Goal: Task Accomplishment & Management: Use online tool/utility

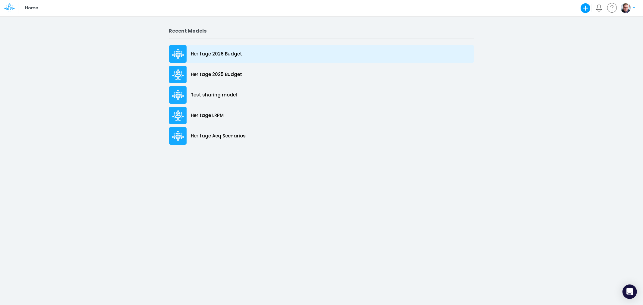
click at [221, 47] on div "Heritage 2026 Budget" at bounding box center [321, 53] width 305 height 17
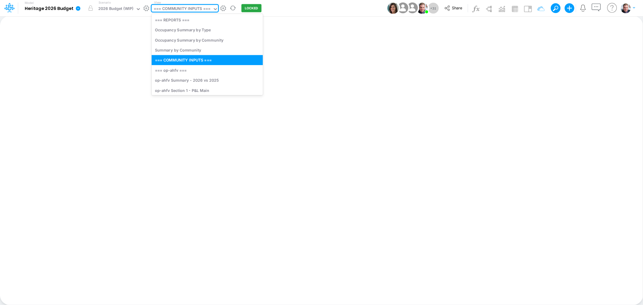
click at [185, 10] on div "=== COMMUNITY INPUTS ===" at bounding box center [182, 9] width 57 height 7
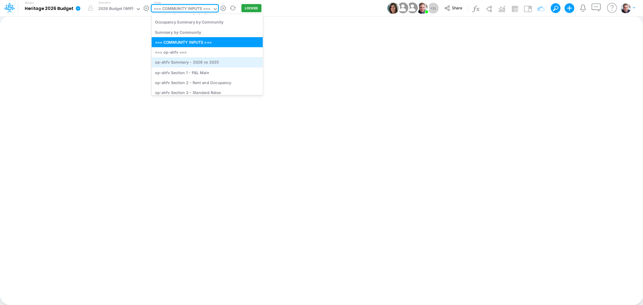
scroll to position [33, 0]
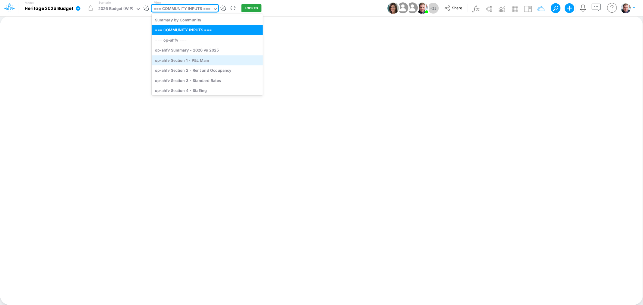
click at [186, 61] on div "op-ahfv Section 1 - P&L Main" at bounding box center [207, 60] width 111 height 10
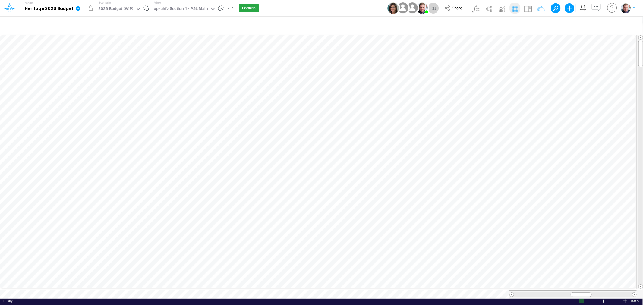
click at [324, 262] on div at bounding box center [581, 301] width 5 height 5
click at [324, 25] on icon "button" at bounding box center [531, 25] width 9 height 6
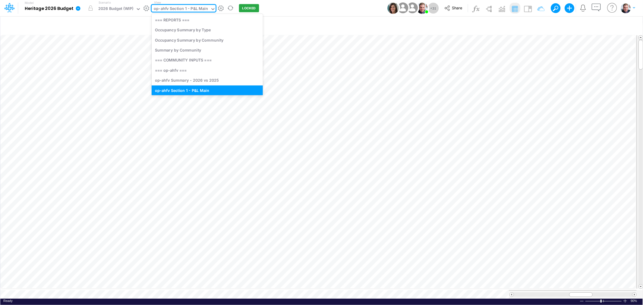
click at [198, 9] on div "op-ahfv Section 1 - P&L Main" at bounding box center [181, 9] width 54 height 7
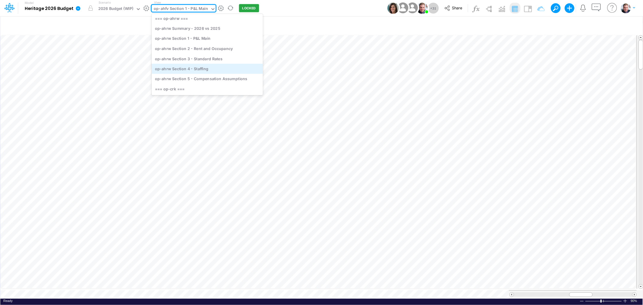
scroll to position [138, 0]
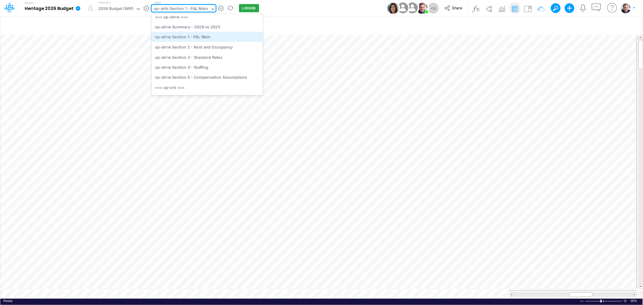
click at [202, 36] on div "op-ahrw Section 1 - P&L Main" at bounding box center [207, 37] width 111 height 10
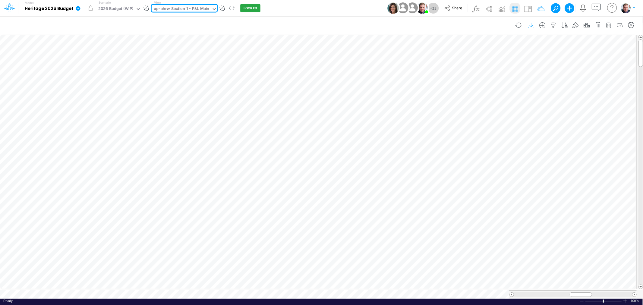
click at [324, 24] on icon "button" at bounding box center [531, 25] width 9 height 6
drag, startPoint x: 580, startPoint y: 291, endPoint x: 596, endPoint y: 289, distance: 16.4
click at [324, 262] on div at bounding box center [597, 294] width 22 height 5
drag, startPoint x: 584, startPoint y: 292, endPoint x: 598, endPoint y: 292, distance: 14.5
click at [324, 262] on div at bounding box center [595, 294] width 24 height 5
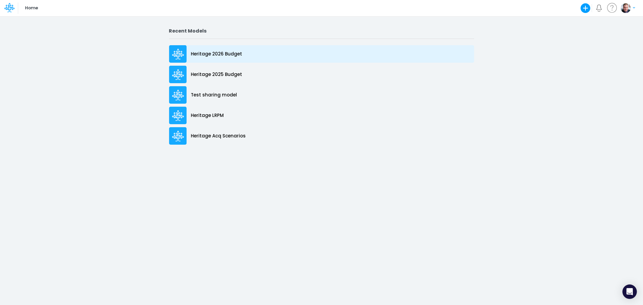
click at [204, 52] on p "Heritage 2026 Budget" at bounding box center [216, 54] width 51 height 7
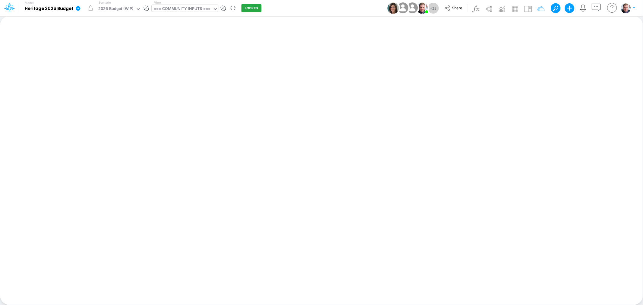
click at [176, 8] on div "=== COMMUNITY INPUTS ===" at bounding box center [182, 9] width 57 height 7
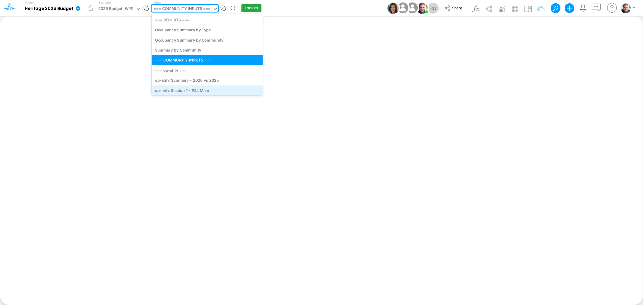
click at [197, 88] on div "op-ahfv Section 1 - P&L Main" at bounding box center [207, 90] width 111 height 10
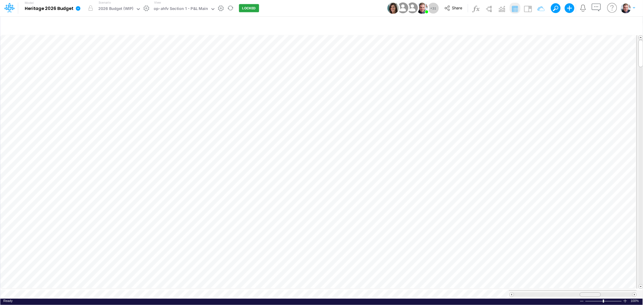
drag, startPoint x: 575, startPoint y: 291, endPoint x: 584, endPoint y: 291, distance: 9.0
click at [584, 292] on div at bounding box center [589, 294] width 21 height 5
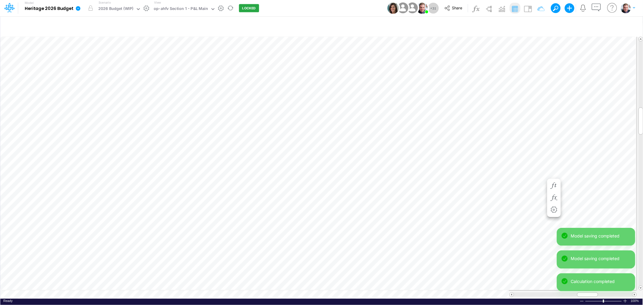
scroll to position [0, 0]
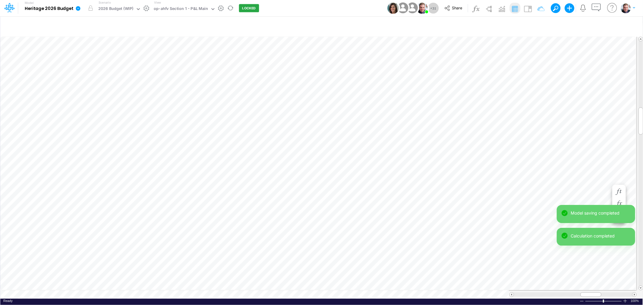
scroll to position [0, 0]
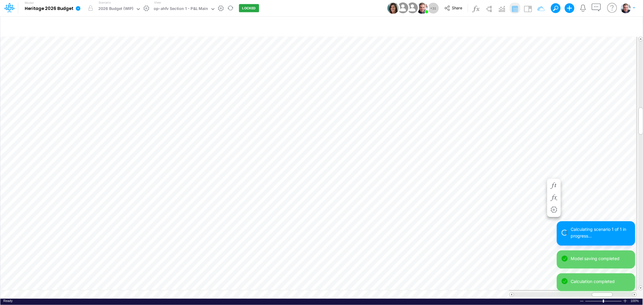
scroll to position [0, 0]
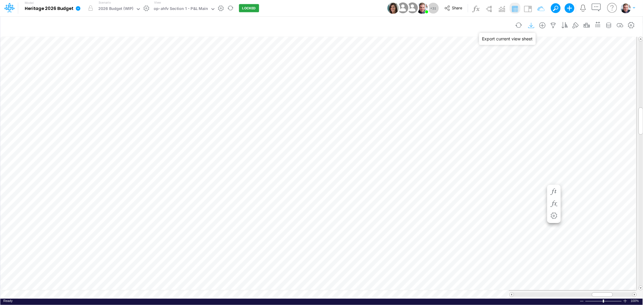
click at [528, 24] on icon "button" at bounding box center [531, 25] width 9 height 6
drag, startPoint x: 531, startPoint y: 26, endPoint x: 509, endPoint y: 36, distance: 24.4
click at [531, 26] on icon "button" at bounding box center [531, 25] width 9 height 6
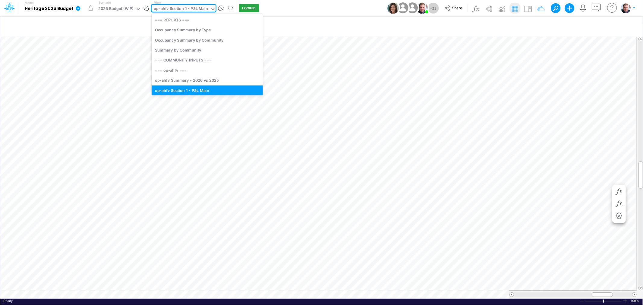
click at [179, 10] on div "op-ahfv Section 1 - P&L Main" at bounding box center [181, 9] width 54 height 7
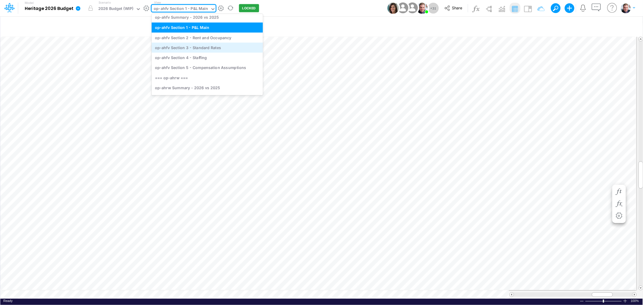
scroll to position [71, 0]
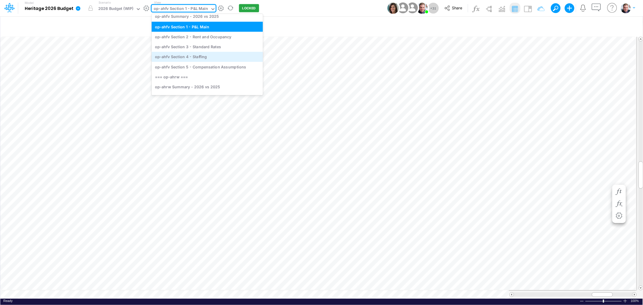
click at [196, 53] on div "op-ahfv Section 4 - Staffing" at bounding box center [207, 57] width 111 height 10
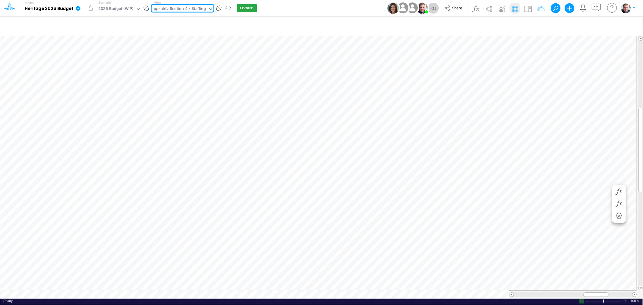
click at [582, 299] on div at bounding box center [581, 301] width 5 height 5
drag, startPoint x: 598, startPoint y: 293, endPoint x: 528, endPoint y: 292, distance: 69.9
click at [528, 292] on div at bounding box center [528, 294] width 28 height 5
click at [197, 6] on div "op-ahfv Section 4 - Staffing" at bounding box center [180, 9] width 52 height 7
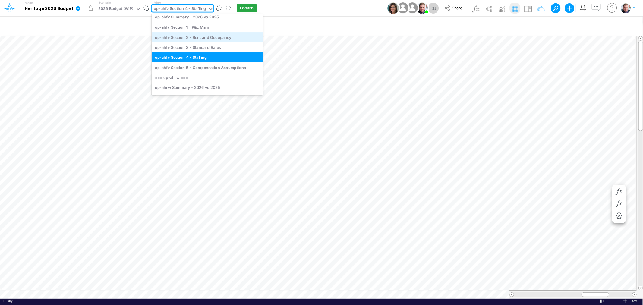
scroll to position [71, 0]
click at [209, 67] on div "op-ahfv Section 5 - Compensation Assumptions" at bounding box center [207, 67] width 111 height 10
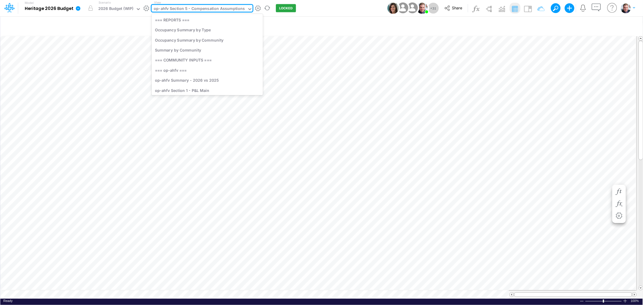
click at [205, 9] on div "op-ahfv Section 5 - Compensation Assumptions" at bounding box center [199, 9] width 91 height 7
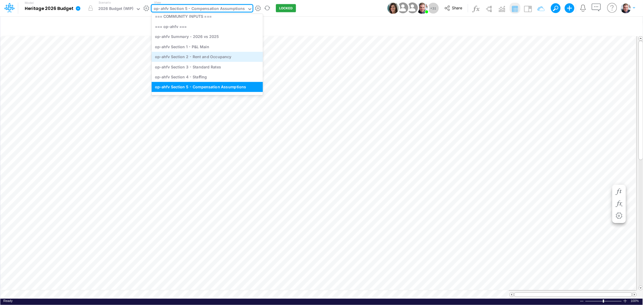
click at [213, 56] on div "op-ahfv Section 2 - Rent and Occupancy" at bounding box center [207, 57] width 111 height 10
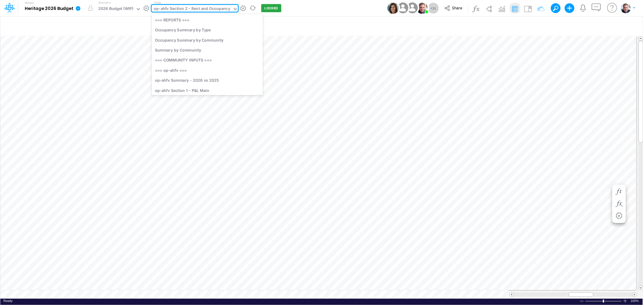
click at [206, 9] on div "op-ahfv Section 2 - Rent and Occupancy" at bounding box center [192, 9] width 77 height 7
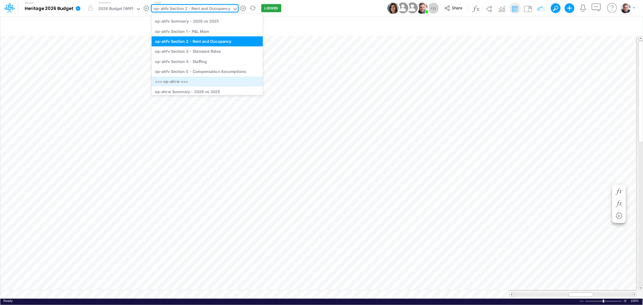
scroll to position [49, 0]
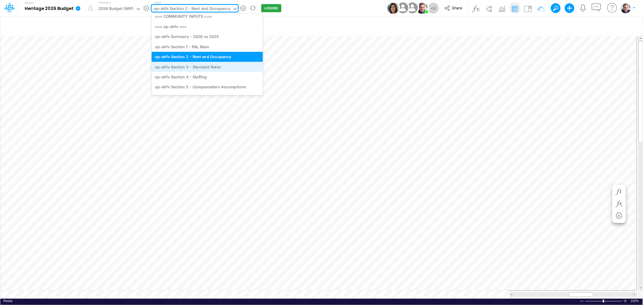
click at [215, 65] on div "op-ahfv Section 3 - Standard Rates" at bounding box center [207, 67] width 111 height 10
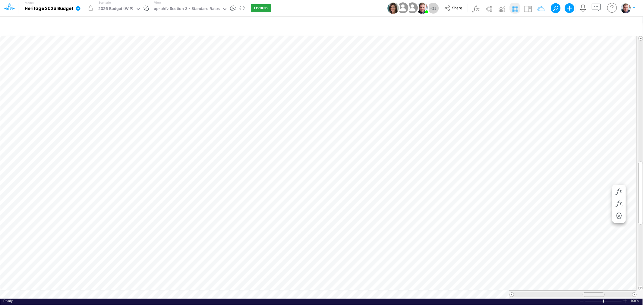
drag, startPoint x: 583, startPoint y: 290, endPoint x: 595, endPoint y: 290, distance: 12.1
click at [595, 293] on span at bounding box center [593, 295] width 4 height 4
drag, startPoint x: 598, startPoint y: 291, endPoint x: 593, endPoint y: 290, distance: 5.2
click at [593, 292] on div at bounding box center [589, 294] width 22 height 5
drag, startPoint x: 588, startPoint y: 291, endPoint x: 594, endPoint y: 292, distance: 6.1
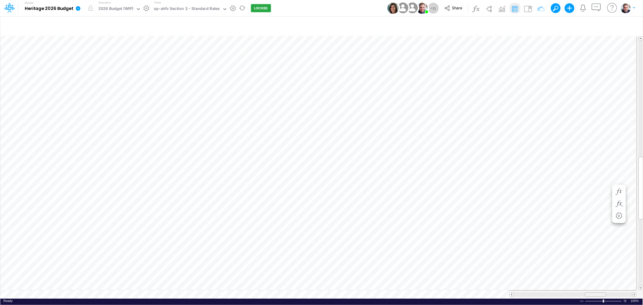
click at [594, 293] on span at bounding box center [595, 295] width 4 height 4
click at [211, 8] on div "op-ahfv Section 3 - Standard Rates" at bounding box center [187, 9] width 66 height 7
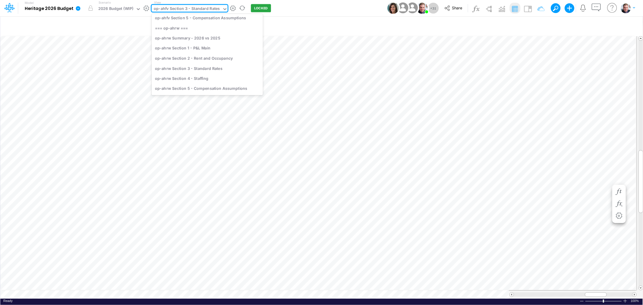
scroll to position [127, 0]
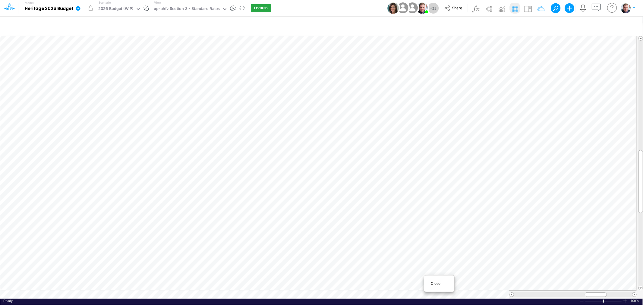
click at [430, 282] on div "Close" at bounding box center [439, 283] width 26 height 7
click at [363, 286] on span "Close" at bounding box center [366, 284] width 17 height 5
click at [314, 282] on span "Close" at bounding box center [317, 283] width 17 height 5
click at [213, 285] on div "Close" at bounding box center [223, 284] width 26 height 7
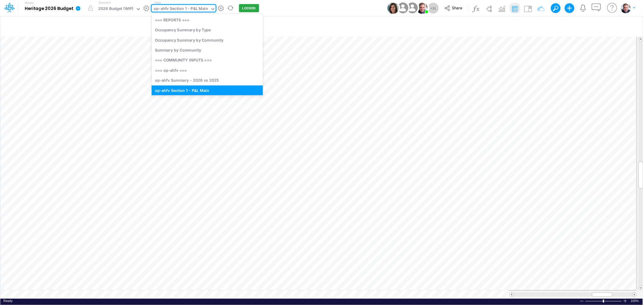
click at [194, 9] on div "op-ahfv Section 1 - P&L Main" at bounding box center [181, 9] width 54 height 7
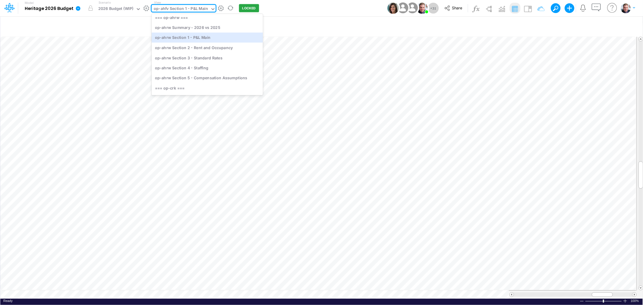
scroll to position [138, 0]
click at [204, 57] on div "op-ahrw Section 3 - Standard Rates" at bounding box center [207, 57] width 111 height 10
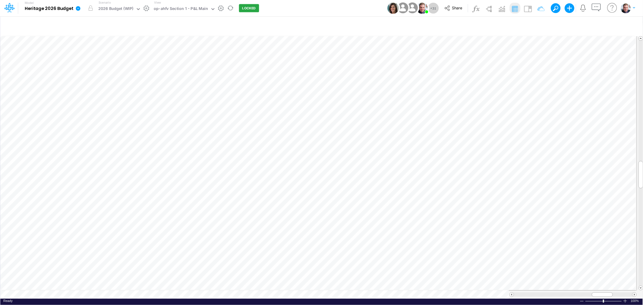
scroll to position [0, 0]
click at [151, 284] on span "Close" at bounding box center [153, 285] width 17 height 5
drag, startPoint x: 580, startPoint y: 293, endPoint x: 600, endPoint y: 290, distance: 19.8
click at [600, 293] on span at bounding box center [601, 295] width 4 height 4
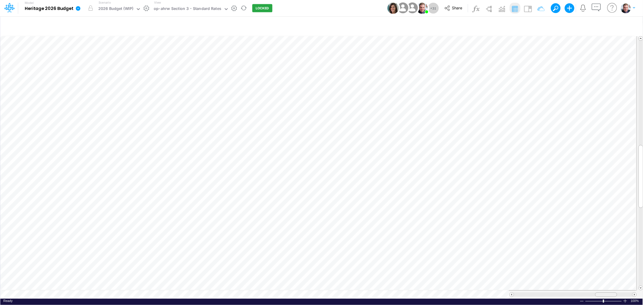
drag, startPoint x: 602, startPoint y: 290, endPoint x: 607, endPoint y: 290, distance: 5.5
click at [607, 293] on span at bounding box center [606, 295] width 4 height 4
drag, startPoint x: 605, startPoint y: 290, endPoint x: 598, endPoint y: 290, distance: 6.6
click at [598, 293] on span at bounding box center [599, 295] width 4 height 4
click at [179, 8] on div "op-ahrw Section 3 - Standard Rates" at bounding box center [187, 9] width 67 height 7
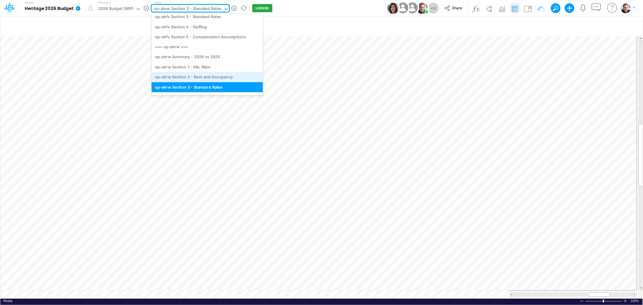
scroll to position [138, 0]
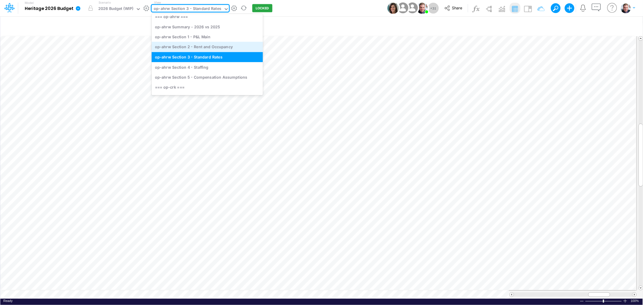
click at [204, 47] on div "op-ahrw Section 2 - Rent and Occupancy" at bounding box center [207, 47] width 111 height 10
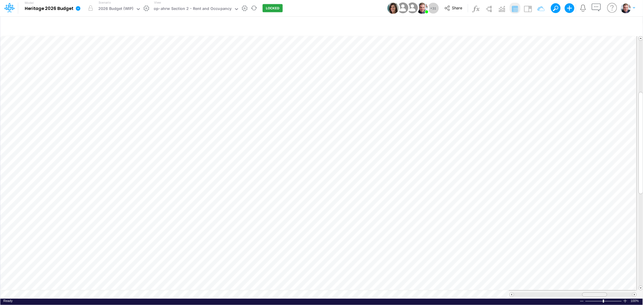
drag, startPoint x: 582, startPoint y: 290, endPoint x: 595, endPoint y: 290, distance: 13.6
click at [595, 293] on span at bounding box center [594, 295] width 4 height 4
click at [168, 8] on div "op-ahrw Section 3 - Standard Rates" at bounding box center [187, 9] width 67 height 7
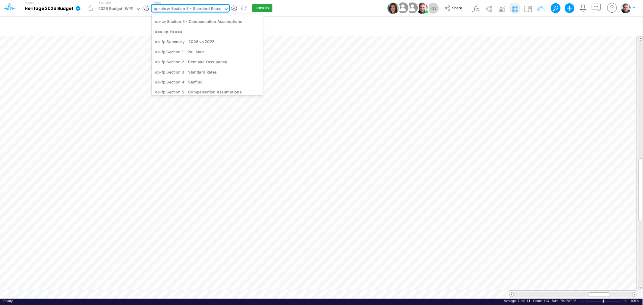
scroll to position [368, 0]
click at [209, 58] on div "op-fp Section 3 - Standard Rates" at bounding box center [207, 61] width 111 height 10
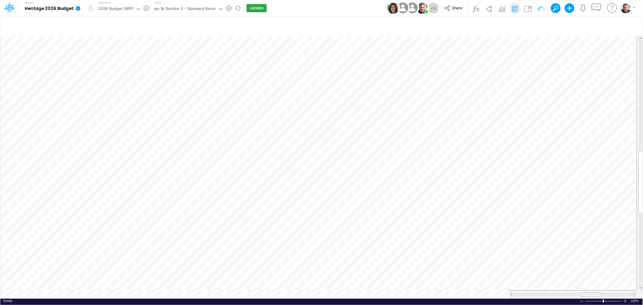
drag, startPoint x: 572, startPoint y: 292, endPoint x: 582, endPoint y: 292, distance: 9.6
click at [582, 292] on div at bounding box center [591, 294] width 22 height 5
click at [178, 7] on div "op-fp Section 3 - Standard Rates" at bounding box center [185, 9] width 62 height 7
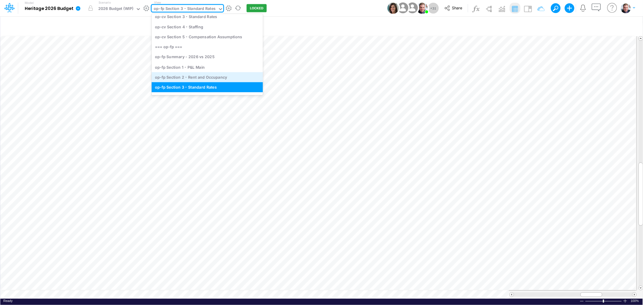
click at [201, 76] on div "op-fp Section 2 - Rent and Occupancy" at bounding box center [207, 77] width 111 height 10
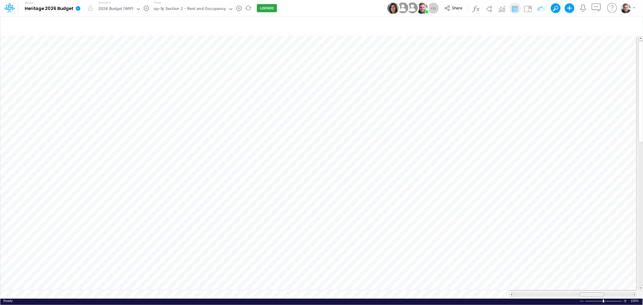
drag, startPoint x: 577, startPoint y: 291, endPoint x: 588, endPoint y: 290, distance: 10.9
click at [588, 292] on div at bounding box center [591, 294] width 25 height 5
drag, startPoint x: 596, startPoint y: 292, endPoint x: 559, endPoint y: 294, distance: 36.5
click at [559, 294] on div at bounding box center [573, 294] width 128 height 8
drag, startPoint x: 584, startPoint y: 290, endPoint x: 565, endPoint y: 292, distance: 19.4
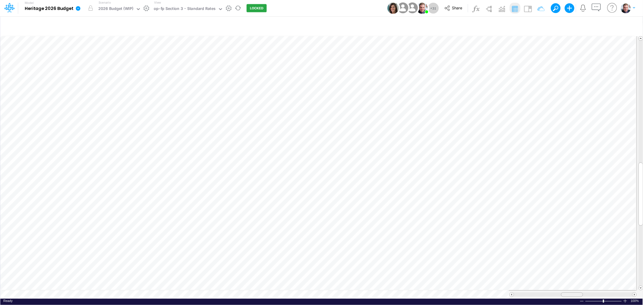
click at [565, 292] on div at bounding box center [572, 294] width 22 height 5
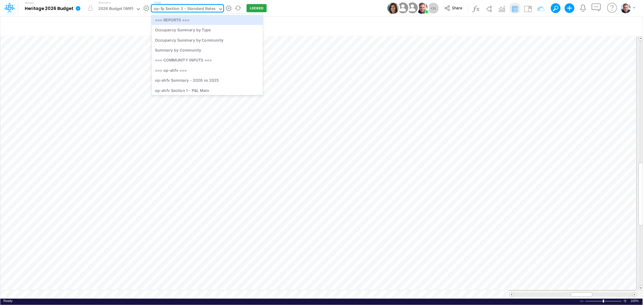
click at [174, 10] on div "op-fp Section 3 - Standard Rates" at bounding box center [185, 9] width 62 height 7
type input "c"
type input "labor"
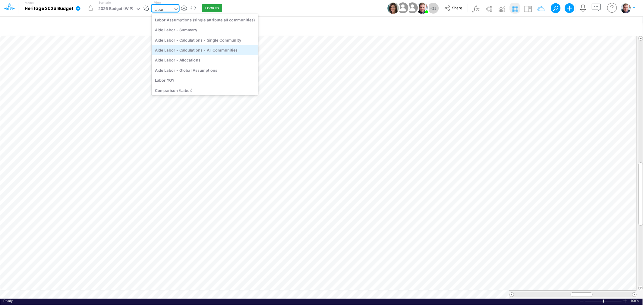
click at [212, 51] on div "Aide Labor - Calculations - All Communities" at bounding box center [205, 50] width 107 height 10
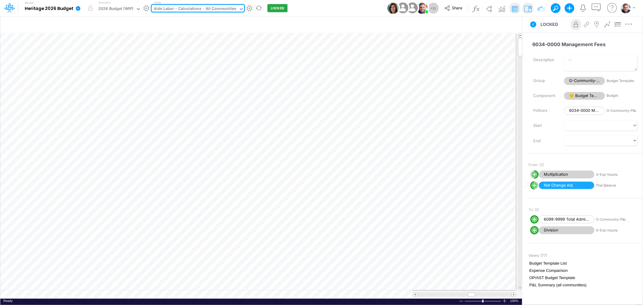
click at [227, 5] on div "Aide Labor - Calculations - All Communities" at bounding box center [195, 9] width 87 height 9
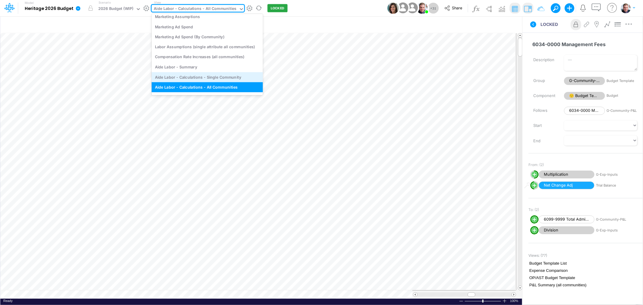
scroll to position [2060, 0]
drag, startPoint x: 216, startPoint y: 44, endPoint x: 222, endPoint y: 71, distance: 27.4
click at [222, 73] on div "Aide Labor - Calculations - Single Community" at bounding box center [207, 78] width 111 height 10
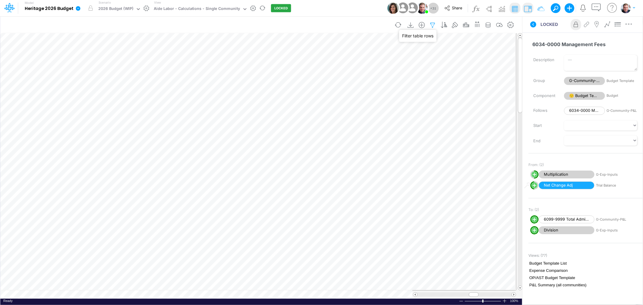
click at [432, 26] on icon "button" at bounding box center [432, 25] width 9 height 6
select select "tableSearchOR"
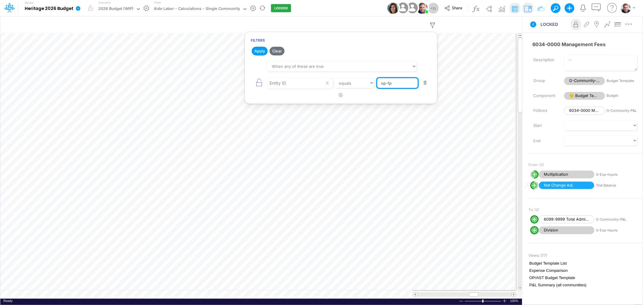
drag, startPoint x: 395, startPoint y: 85, endPoint x: 387, endPoint y: 83, distance: 8.3
click at [387, 83] on input "op-fp" at bounding box center [397, 83] width 41 height 10
click at [263, 48] on button "Apply" at bounding box center [260, 51] width 16 height 9
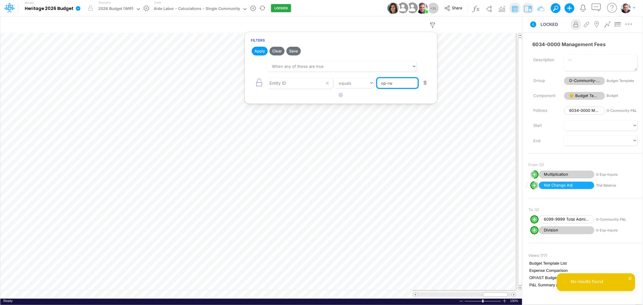
click at [396, 83] on input "op-rw" at bounding box center [397, 83] width 41 height 10
click at [387, 83] on input "op-rw" at bounding box center [397, 83] width 41 height 10
type input "op-ahrw"
click at [258, 52] on button "Apply" at bounding box center [260, 51] width 16 height 9
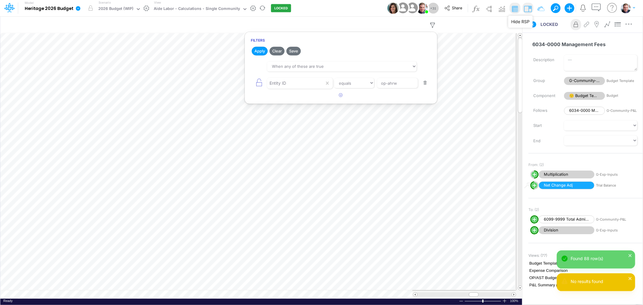
click at [529, 7] on img at bounding box center [528, 9] width 10 height 10
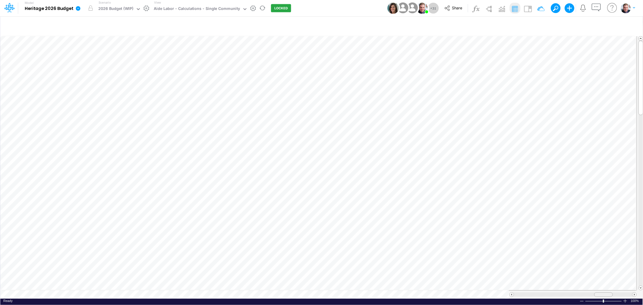
drag, startPoint x: 580, startPoint y: 293, endPoint x: 600, endPoint y: 291, distance: 19.4
click at [600, 292] on div at bounding box center [603, 294] width 19 height 5
click at [441, 289] on table at bounding box center [321, 166] width 643 height 265
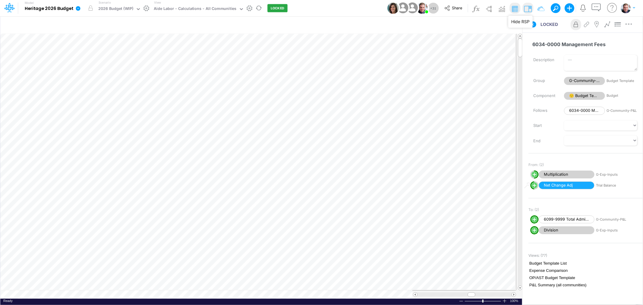
click at [528, 10] on img at bounding box center [528, 9] width 10 height 10
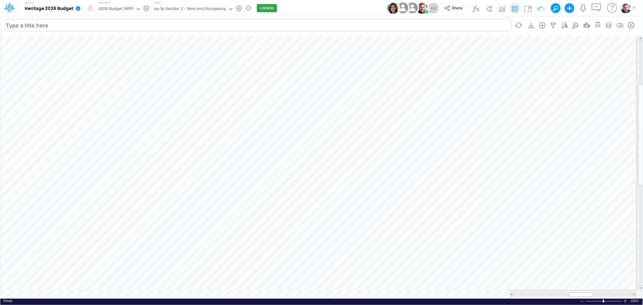
click at [291, 289] on table at bounding box center [321, 166] width 643 height 265
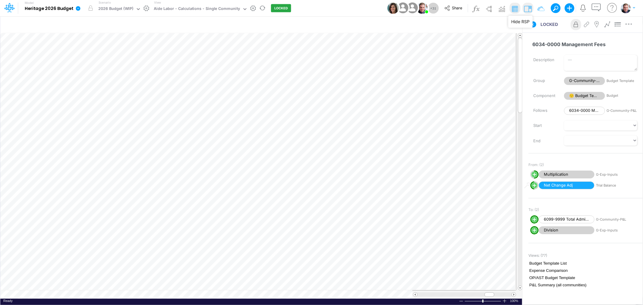
click at [526, 6] on img at bounding box center [528, 9] width 10 height 10
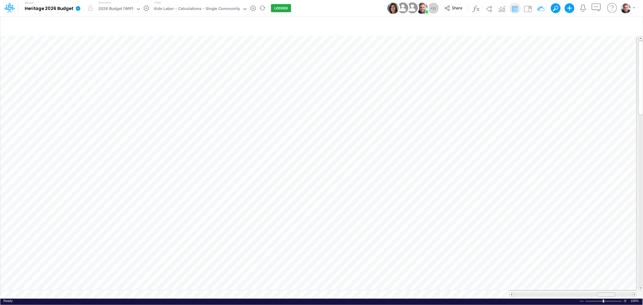
drag, startPoint x: 597, startPoint y: 291, endPoint x: 601, endPoint y: 293, distance: 4.0
click at [601, 293] on div at bounding box center [606, 294] width 19 height 5
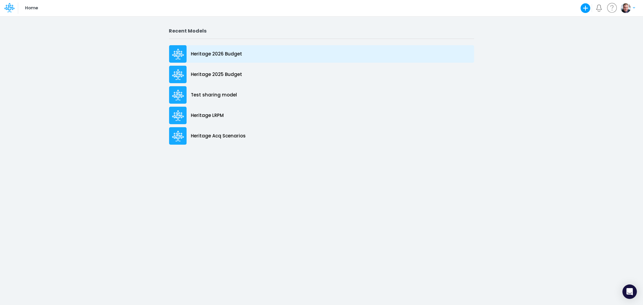
click at [198, 52] on p "Heritage 2026 Budget" at bounding box center [216, 54] width 51 height 7
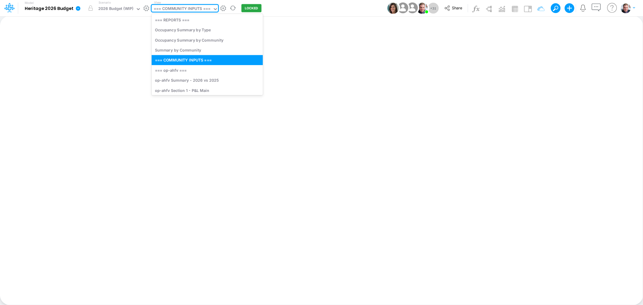
click at [173, 11] on div "=== COMMUNITY INPUTS ===" at bounding box center [182, 9] width 57 height 7
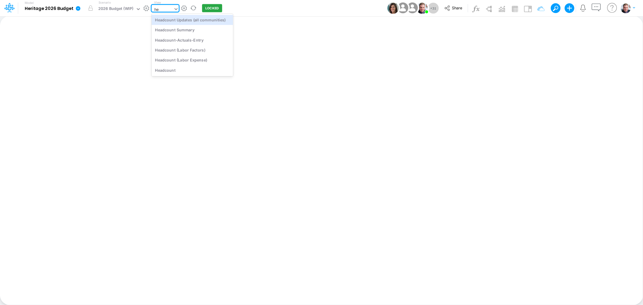
type input "h"
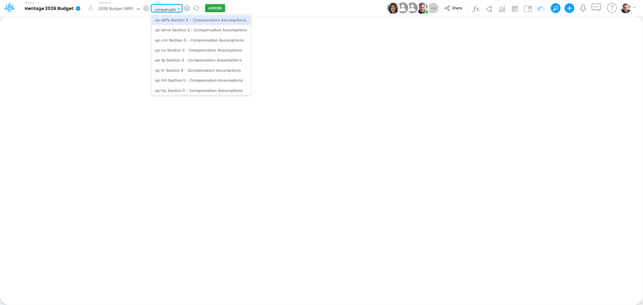
type input "compensation"
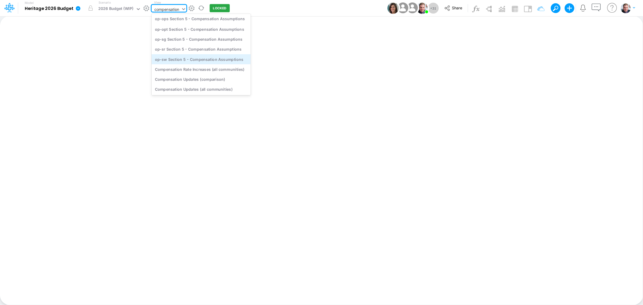
scroll to position [169, 0]
click at [203, 71] on div "Compensation Rate Increases (all communities)" at bounding box center [201, 69] width 99 height 10
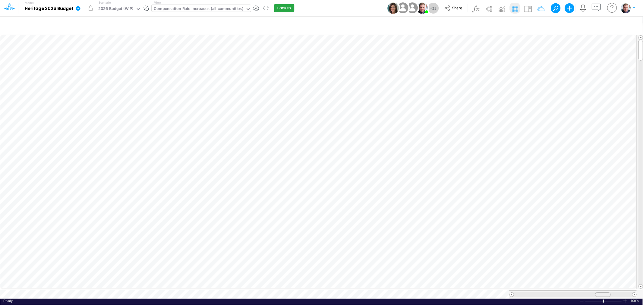
drag, startPoint x: 583, startPoint y: 293, endPoint x: 605, endPoint y: 287, distance: 22.7
click at [605, 290] on div at bounding box center [573, 294] width 128 height 8
click at [550, 23] on icon "button" at bounding box center [553, 25] width 9 height 6
select select "tableSearchOR"
select select "startsWith"
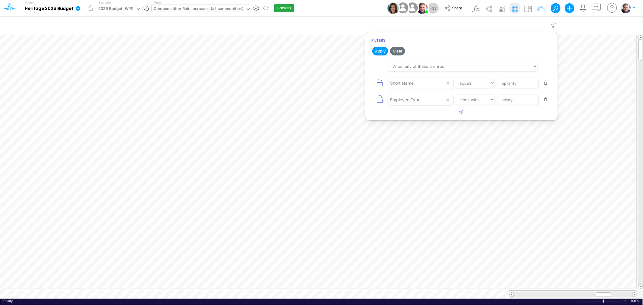
click at [544, 83] on button "button" at bounding box center [546, 83] width 12 height 8
select select "startsWith"
type input "salary"
click at [380, 50] on button "Apply" at bounding box center [380, 51] width 16 height 9
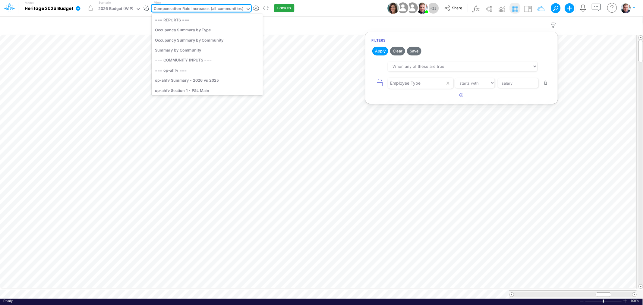
click at [219, 8] on div "Compensation Rate Increases (all communities)" at bounding box center [198, 9] width 89 height 7
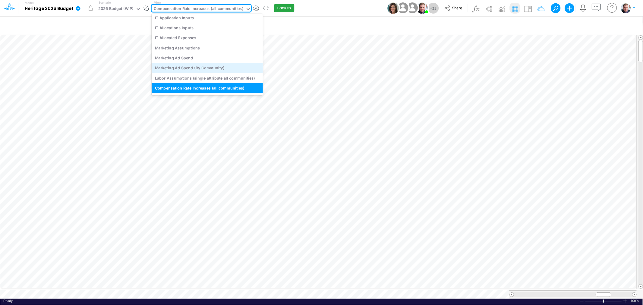
scroll to position [2060, 0]
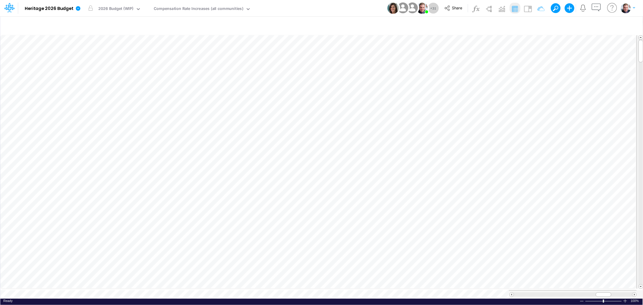
click at [329, 4] on div "Model Heritage 2026 Budget Edit model settings Duplicate Import QuickBooks Quic…" at bounding box center [321, 8] width 578 height 16
click at [550, 25] on icon "button" at bounding box center [553, 25] width 9 height 6
select select "tableSearchOR"
select select "startsWith"
click at [461, 96] on icon "button" at bounding box center [461, 95] width 4 height 4
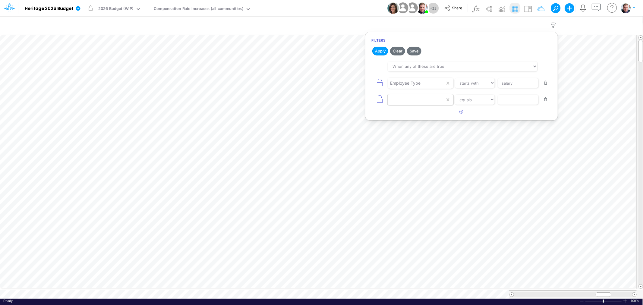
click at [415, 99] on div at bounding box center [415, 100] width 57 height 10
click at [413, 123] on div "Name" at bounding box center [419, 125] width 65 height 11
click at [472, 100] on select "equals not equal starts with ends with contains" at bounding box center [474, 100] width 40 height 10
click at [454, 95] on select "equals not equal starts with ends with contains" at bounding box center [474, 100] width 40 height 10
click at [471, 101] on select "equals not equal starts with ends with contains" at bounding box center [474, 100] width 40 height 10
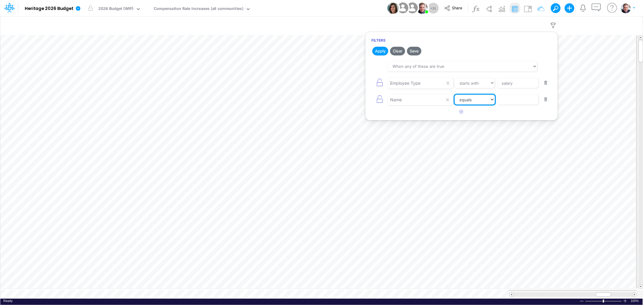
select select "startsWith"
click at [454, 95] on select "equals not equal starts with ends with contains" at bounding box center [474, 100] width 40 height 10
click at [510, 99] on input "text" at bounding box center [517, 100] width 41 height 10
type input "annu"
click at [383, 51] on button "Apply" at bounding box center [380, 51] width 16 height 9
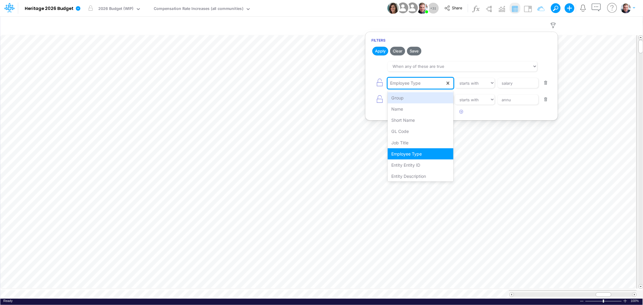
click at [427, 82] on div "Employee Type" at bounding box center [415, 83] width 57 height 10
click at [496, 46] on h2 "Apply Clear Save" at bounding box center [461, 50] width 192 height 11
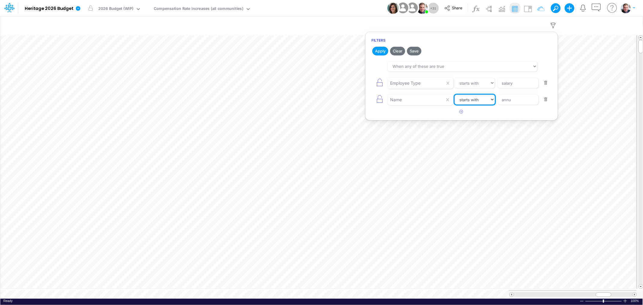
click at [480, 101] on select "equals not equal starts with ends with contains" at bounding box center [474, 100] width 40 height 10
select select "equals"
click at [454, 95] on select "equals not equal starts with ends with contains" at bounding box center [474, 100] width 40 height 10
click at [520, 102] on input "annu" at bounding box center [517, 100] width 41 height 10
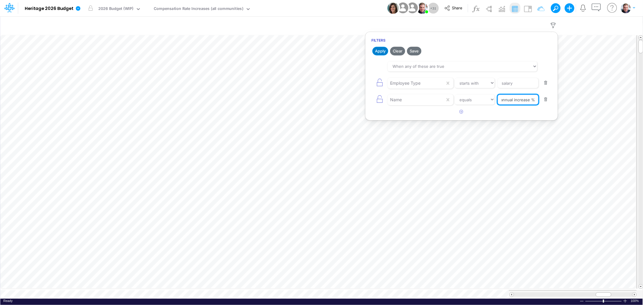
type input "annual increase %"
click at [377, 47] on button "Apply" at bounding box center [380, 51] width 16 height 9
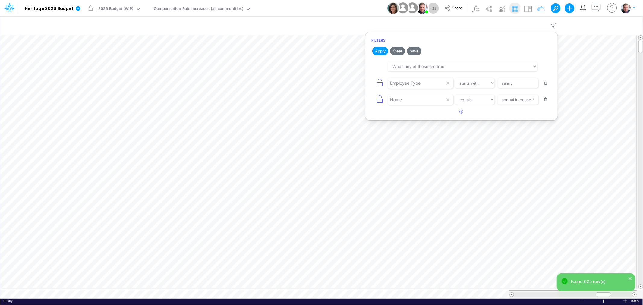
click at [546, 100] on button "button" at bounding box center [546, 100] width 12 height 8
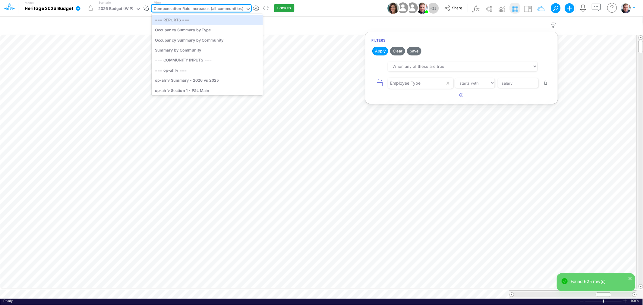
click at [222, 7] on div "Compensation Rate Increases (all communities)" at bounding box center [198, 9] width 89 height 7
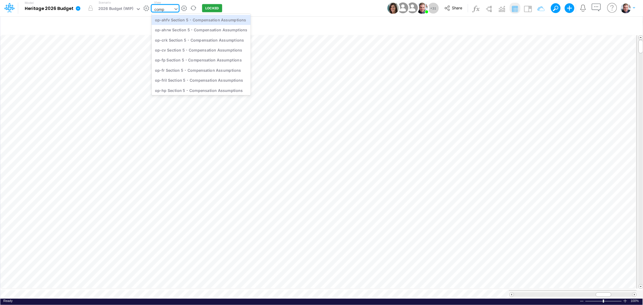
type input "compe"
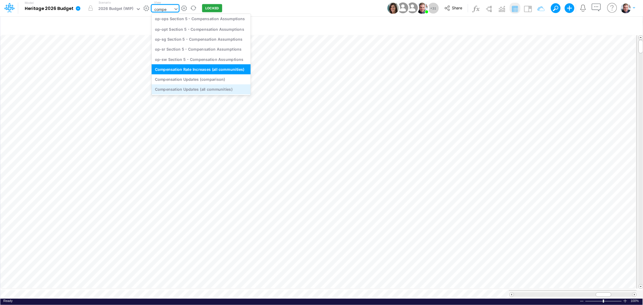
click at [200, 89] on div "Compensation Updates (all communities)" at bounding box center [201, 89] width 99 height 10
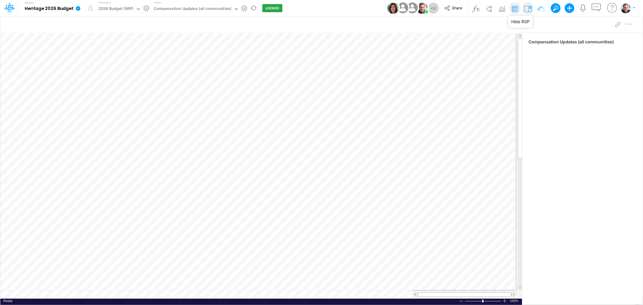
click at [528, 7] on img at bounding box center [528, 9] width 10 height 10
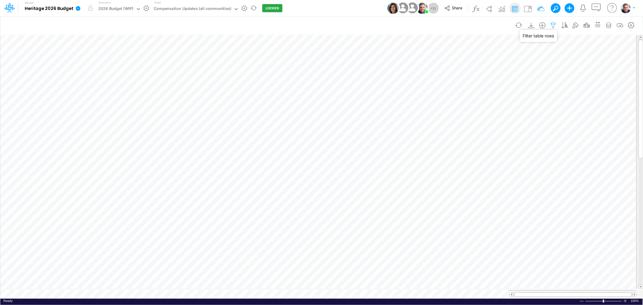
click at [550, 24] on icon "button" at bounding box center [553, 25] width 9 height 6
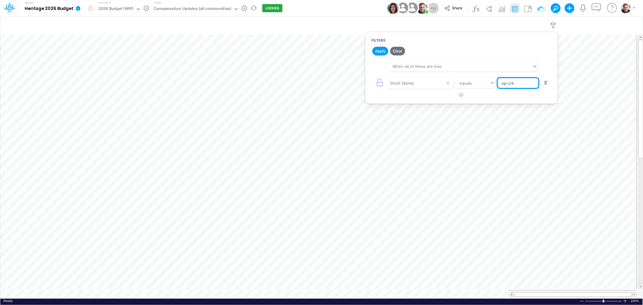
click at [519, 83] on input "op-crk" at bounding box center [517, 83] width 41 height 10
click at [478, 81] on select "equals not equal starts with ends with contains" at bounding box center [474, 83] width 40 height 10
select select "startsWith"
click at [454, 78] on select "equals not equal starts with ends with contains" at bounding box center [474, 83] width 40 height 10
click at [520, 83] on input "op-crk" at bounding box center [517, 83] width 41 height 10
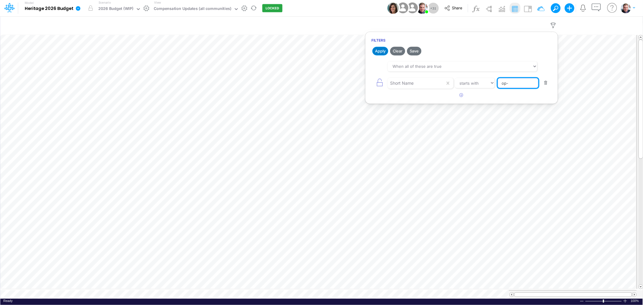
type input "op-"
click at [377, 50] on button "Apply" at bounding box center [380, 51] width 16 height 9
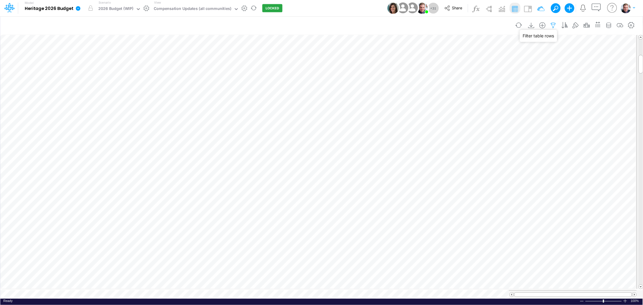
click at [553, 23] on icon "button" at bounding box center [553, 25] width 9 height 6
select select "startsWith"
click at [466, 95] on button "button" at bounding box center [462, 95] width 12 height 10
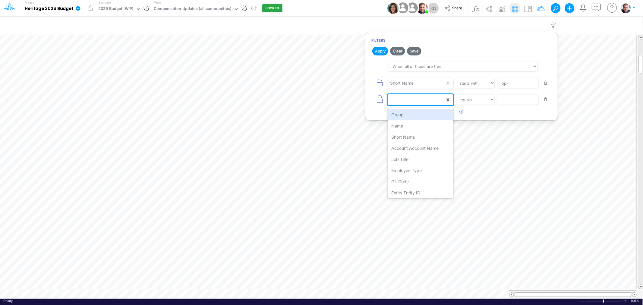
click at [437, 100] on div at bounding box center [415, 100] width 57 height 10
click at [426, 139] on div "Short Name" at bounding box center [419, 136] width 65 height 11
click at [486, 98] on select "equals not equal starts with ends with contains" at bounding box center [474, 100] width 40 height 10
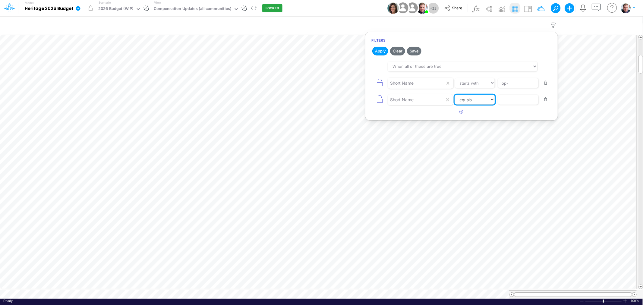
select select "notEqual"
click at [454, 95] on select "equals not equal starts with ends with contains" at bounding box center [474, 100] width 40 height 10
click at [508, 98] on input "text" at bounding box center [517, 100] width 41 height 10
type input "op-ahfv"
click at [521, 98] on input "op-ahfv" at bounding box center [517, 100] width 41 height 10
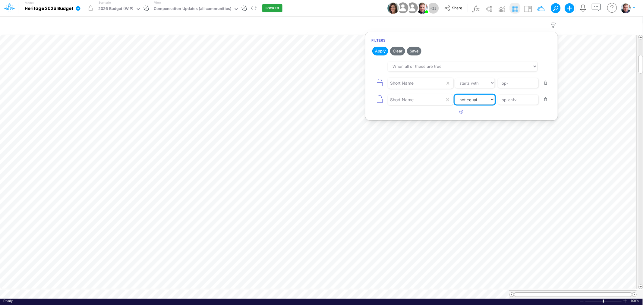
click at [474, 99] on select "equals not equal starts with ends with contains" at bounding box center [474, 100] width 40 height 10
click at [528, 109] on article at bounding box center [461, 112] width 192 height 10
click at [381, 50] on button "Apply" at bounding box center [380, 51] width 16 height 9
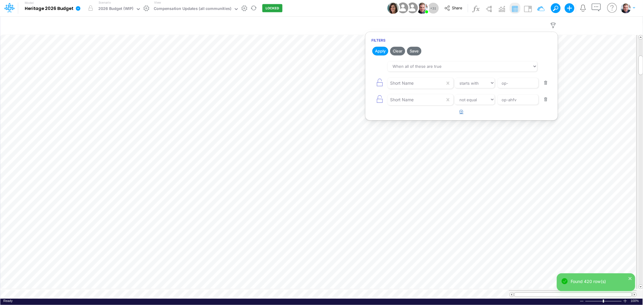
click at [462, 113] on icon "button" at bounding box center [461, 112] width 4 height 4
click at [419, 112] on div at bounding box center [415, 116] width 57 height 10
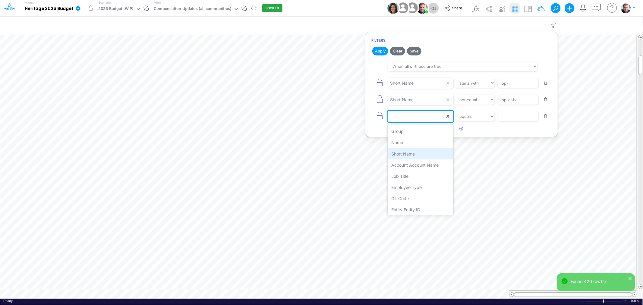
click at [416, 152] on div "Short Name" at bounding box center [419, 153] width 65 height 11
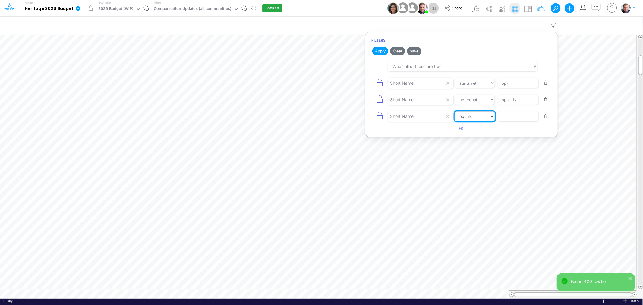
click at [467, 116] on select "equals not equal starts with ends with contains" at bounding box center [474, 116] width 40 height 10
select select "notEqual"
click at [454, 111] on select "equals not equal starts with ends with contains" at bounding box center [474, 116] width 40 height 10
click at [514, 116] on input "text" at bounding box center [517, 116] width 41 height 10
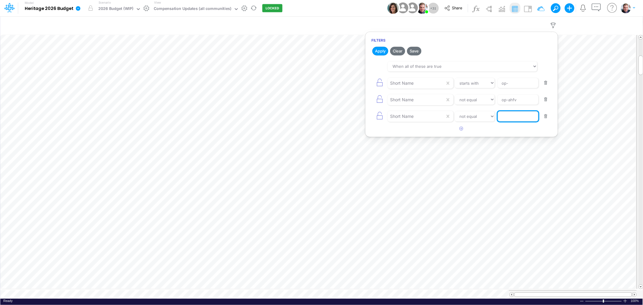
type input "op-ahrw"
click at [380, 50] on button "Apply" at bounding box center [380, 51] width 16 height 9
click at [383, 50] on button "Apply" at bounding box center [380, 51] width 16 height 9
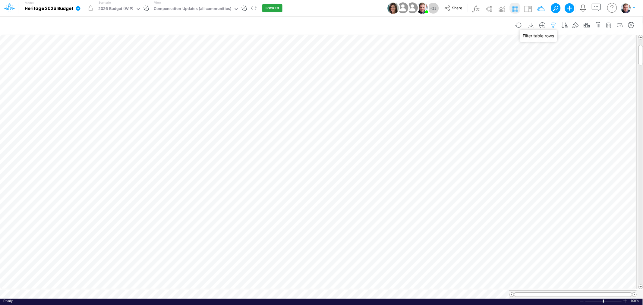
click at [551, 25] on icon "button" at bounding box center [553, 25] width 9 height 6
select select "startsWith"
select select "notEqual"
click at [460, 130] on icon "button" at bounding box center [461, 129] width 4 height 4
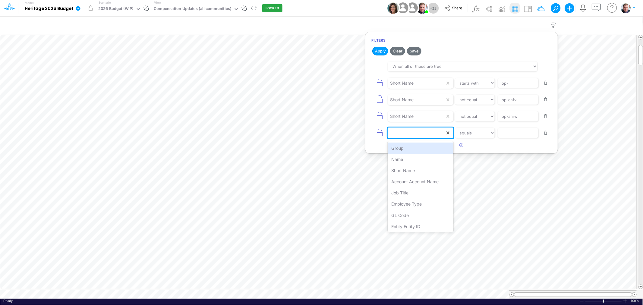
click at [414, 133] on div at bounding box center [415, 133] width 57 height 10
click at [424, 215] on div "2026 Rate Increase" at bounding box center [419, 213] width 65 height 11
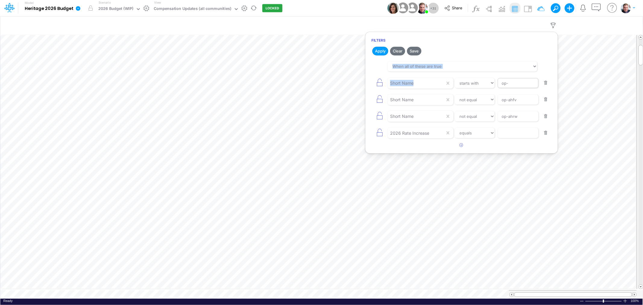
drag, startPoint x: 487, startPoint y: 38, endPoint x: 501, endPoint y: 83, distance: 47.7
click at [501, 83] on div "Filters Apply Clear Save When all of these are true When any of these are true …" at bounding box center [461, 93] width 193 height 122
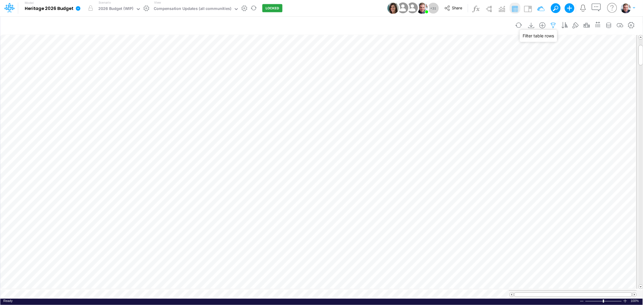
click at [554, 24] on icon "button" at bounding box center [553, 25] width 9 height 6
select select "startsWith"
select select "notEqual"
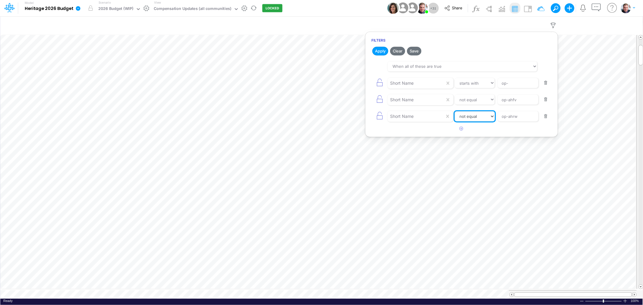
click at [470, 120] on select "equals not equal starts with ends with contains" at bounding box center [474, 116] width 40 height 10
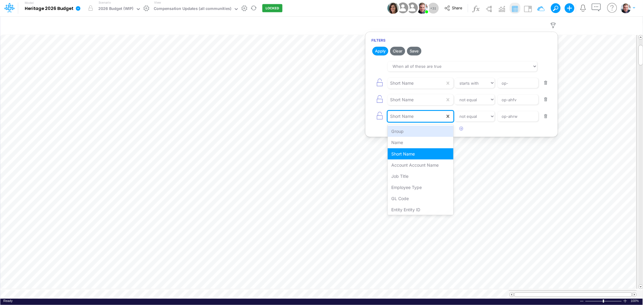
click at [428, 118] on div "Short Name" at bounding box center [415, 116] width 57 height 10
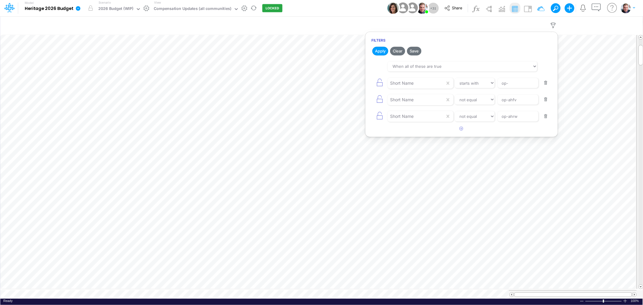
click at [507, 127] on article at bounding box center [461, 129] width 192 height 10
click at [464, 128] on button "button" at bounding box center [462, 129] width 12 height 10
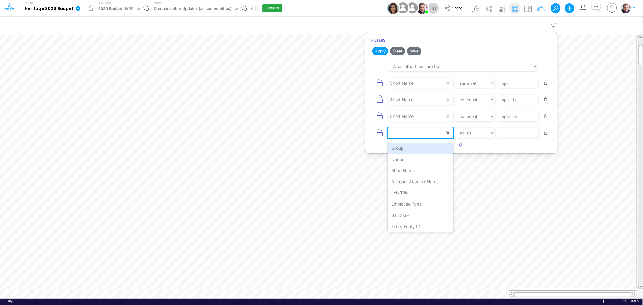
click at [422, 131] on div at bounding box center [415, 133] width 57 height 10
click at [421, 167] on div "Short Name" at bounding box center [419, 170] width 65 height 11
click at [472, 132] on select "equals not equal starts with ends with contains" at bounding box center [474, 133] width 40 height 10
click at [424, 137] on div "Short Name" at bounding box center [415, 133] width 57 height 10
click at [424, 213] on div "2026 Rate Increase" at bounding box center [419, 213] width 65 height 11
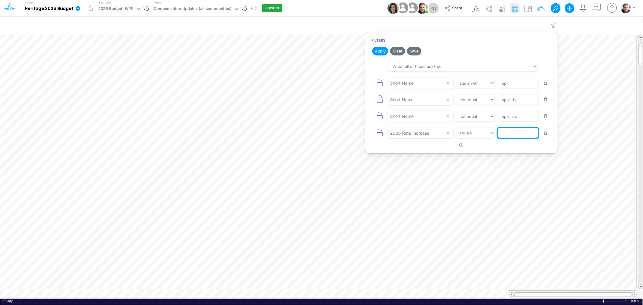
click at [508, 135] on input "text" at bounding box center [517, 133] width 41 height 10
click at [380, 49] on button "Apply" at bounding box center [380, 51] width 16 height 9
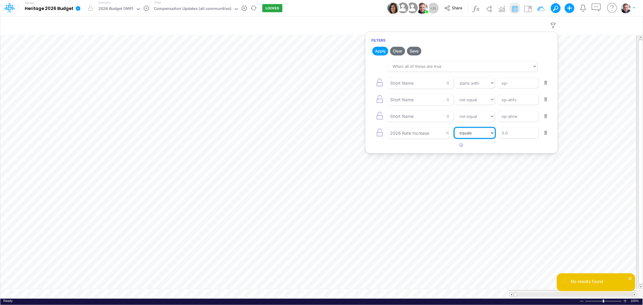
click at [477, 134] on select "equals not equal starts with ends with contains" at bounding box center [474, 133] width 40 height 10
drag, startPoint x: 513, startPoint y: 131, endPoint x: 499, endPoint y: 131, distance: 13.9
click at [499, 131] on input "3.0" at bounding box center [517, 133] width 41 height 10
click at [380, 51] on button "Apply" at bounding box center [380, 51] width 16 height 9
drag, startPoint x: 515, startPoint y: 133, endPoint x: 500, endPoint y: 133, distance: 15.1
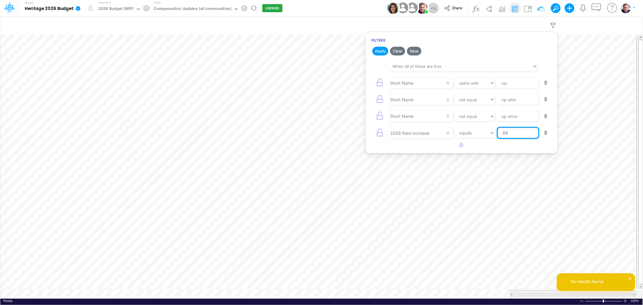
click at [500, 133] on input ".03" at bounding box center [517, 133] width 41 height 10
click at [469, 133] on select "equals not equal starts with ends with contains" at bounding box center [474, 133] width 40 height 10
click at [514, 133] on input ".03" at bounding box center [517, 133] width 41 height 10
drag, startPoint x: 514, startPoint y: 133, endPoint x: 500, endPoint y: 133, distance: 13.9
click at [500, 133] on input ".03" at bounding box center [517, 133] width 41 height 10
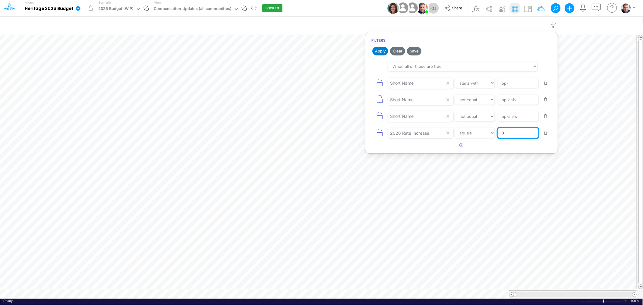
type input "3"
click at [381, 49] on button "Apply" at bounding box center [380, 51] width 16 height 9
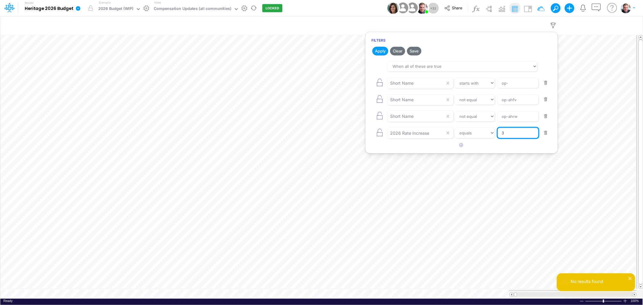
click at [514, 132] on input "3" at bounding box center [517, 133] width 41 height 10
type input "3%"
click at [381, 52] on button "Apply" at bounding box center [380, 51] width 16 height 9
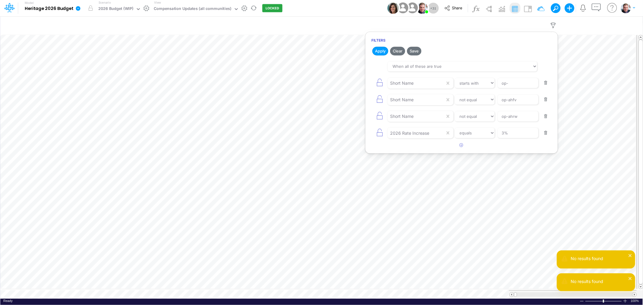
click at [546, 133] on button "button" at bounding box center [546, 133] width 12 height 8
click at [385, 52] on button "Apply" at bounding box center [380, 51] width 16 height 9
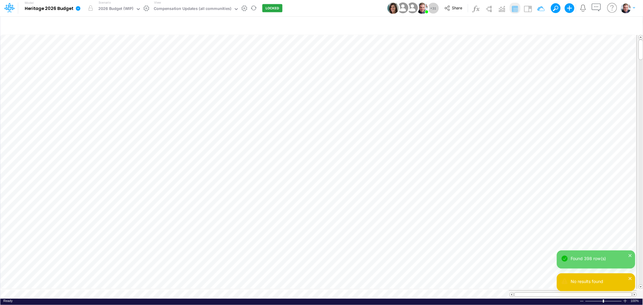
scroll to position [0, 0]
click at [403, 144] on div "Paste Cut Copy AutoFill 3.%" at bounding box center [321, 166] width 642 height 265
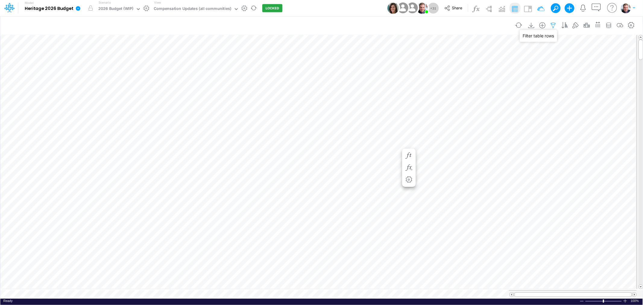
click at [554, 26] on icon "button" at bounding box center [553, 25] width 9 height 6
select select "startsWith"
select select "notEqual"
click at [460, 129] on icon "button" at bounding box center [461, 129] width 4 height 4
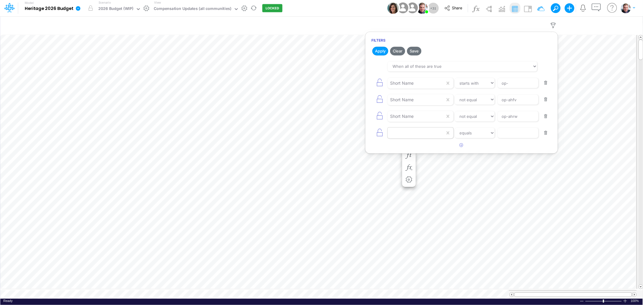
click at [422, 134] on div at bounding box center [415, 133] width 57 height 10
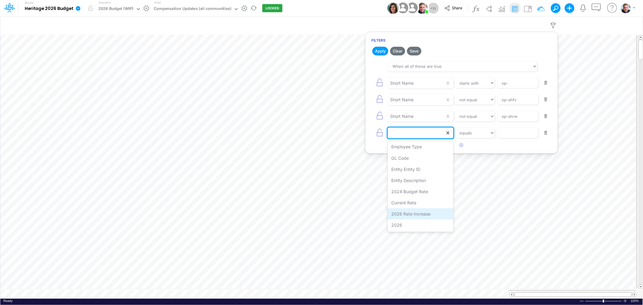
click at [415, 216] on div "2026 Rate Increase" at bounding box center [419, 213] width 65 height 11
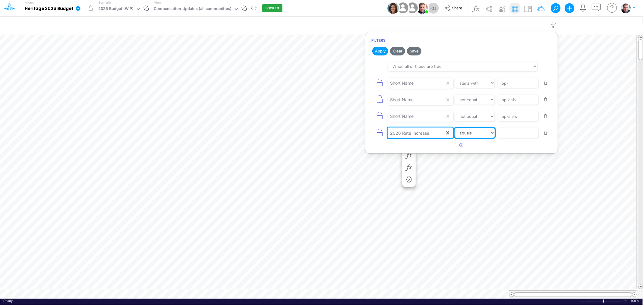
click at [469, 130] on select "equals not equal starts with ends with contains" at bounding box center [474, 133] width 40 height 10
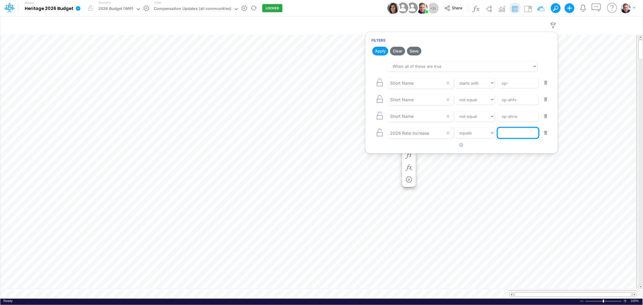
click at [512, 130] on input "text" at bounding box center [517, 133] width 41 height 10
click at [376, 49] on button "Apply" at bounding box center [380, 51] width 16 height 9
click at [508, 133] on input "3.0%" at bounding box center [517, 133] width 41 height 10
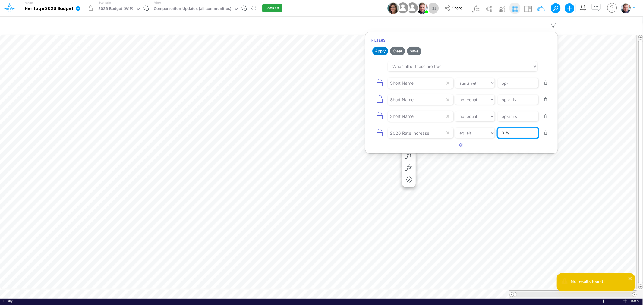
type input "3.%"
drag, startPoint x: 381, startPoint y: 50, endPoint x: 377, endPoint y: 50, distance: 4.0
click at [378, 50] on button "Apply" at bounding box center [380, 51] width 16 height 9
drag, startPoint x: 515, startPoint y: 135, endPoint x: 496, endPoint y: 134, distance: 19.6
click at [496, 134] on div "2026 Rate Increase equals not equal starts with ends with contains 3.%" at bounding box center [461, 133] width 180 height 14
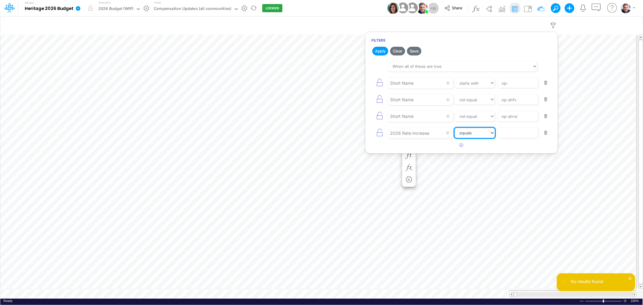
click at [473, 138] on select "equals not equal starts with ends with contains" at bounding box center [474, 133] width 40 height 10
select select "contains"
click at [454, 128] on select "equals not equal starts with ends with contains" at bounding box center [474, 133] width 40 height 10
click at [501, 133] on input "text" at bounding box center [517, 133] width 41 height 10
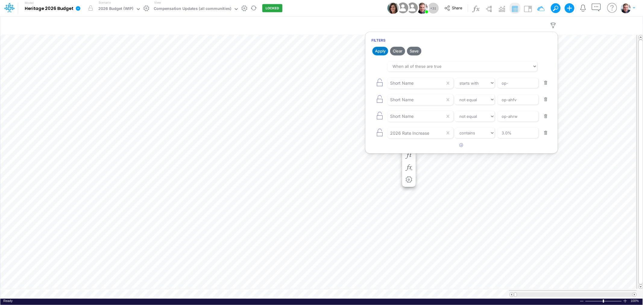
click at [378, 52] on button "Apply" at bounding box center [380, 51] width 16 height 9
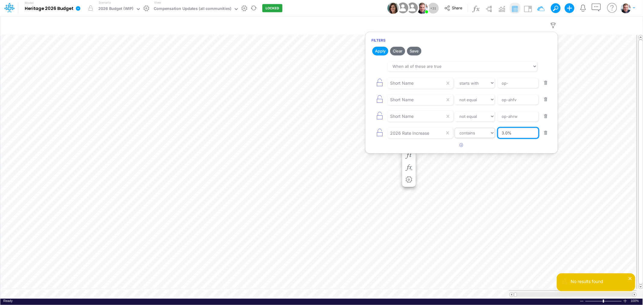
drag, startPoint x: 519, startPoint y: 134, endPoint x: 481, endPoint y: 136, distance: 37.2
click at [481, 136] on div "2026 Rate Increase equals not equal starts with ends with contains 3.0%" at bounding box center [461, 133] width 180 height 14
type input ".03"
click at [382, 49] on button "Apply" at bounding box center [380, 51] width 16 height 9
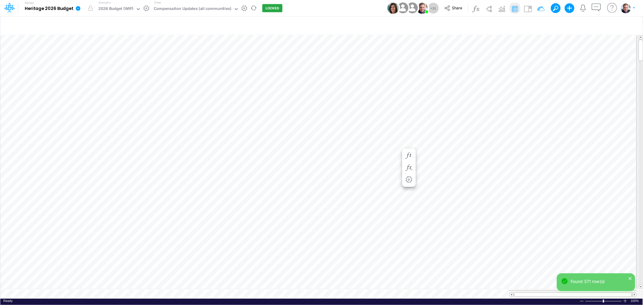
scroll to position [0, 0]
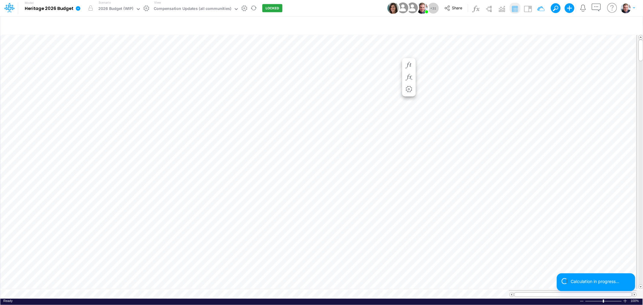
scroll to position [0, 0]
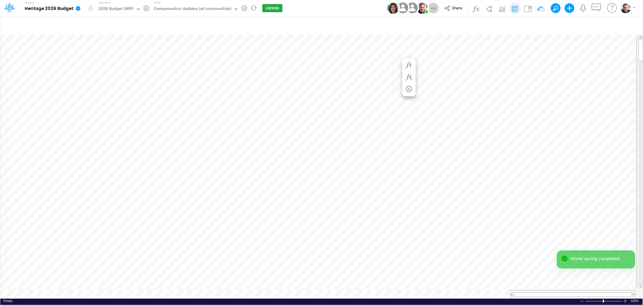
scroll to position [0, 0]
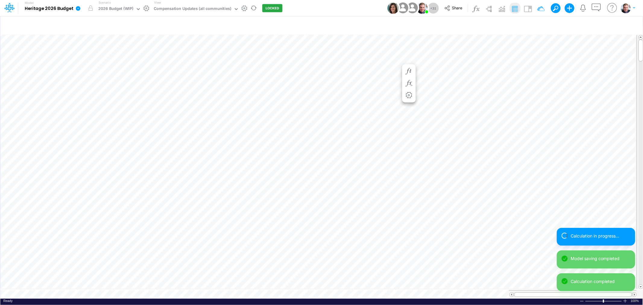
scroll to position [0, 0]
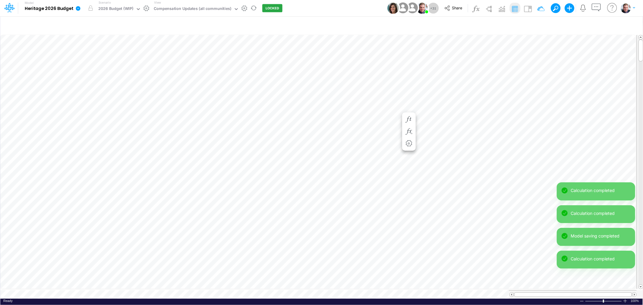
scroll to position [0, 0]
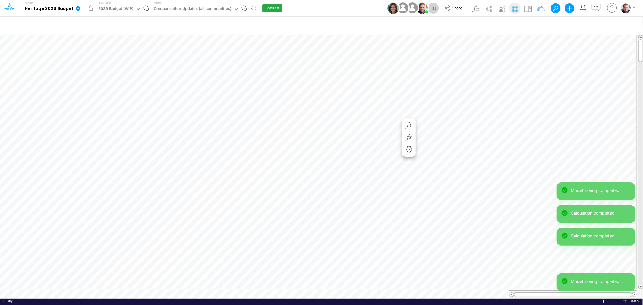
scroll to position [0, 0]
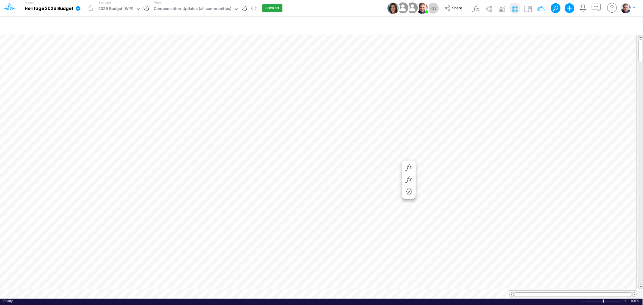
scroll to position [0, 0]
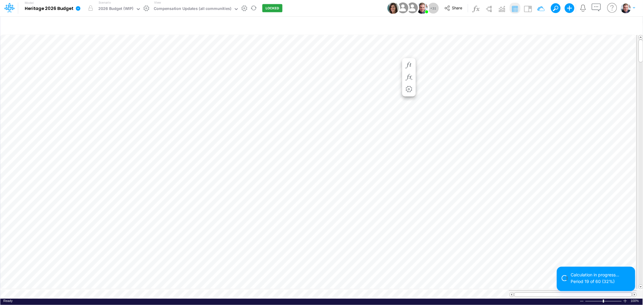
scroll to position [0, 0]
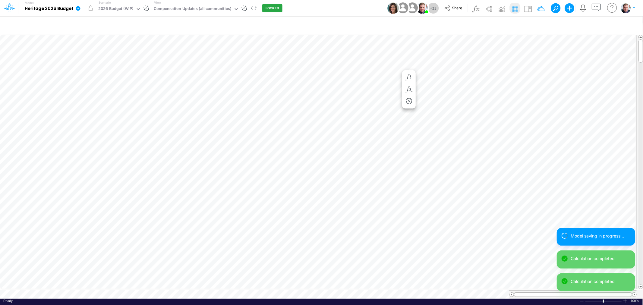
scroll to position [0, 0]
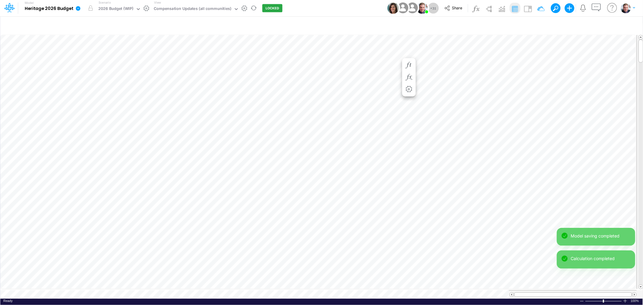
scroll to position [0, 0]
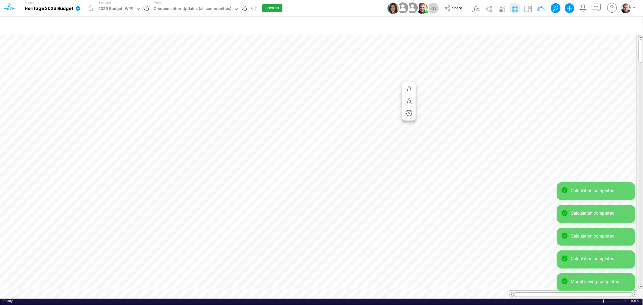
scroll to position [0, 0]
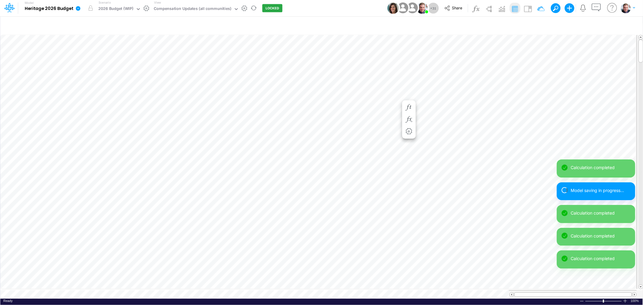
scroll to position [0, 0]
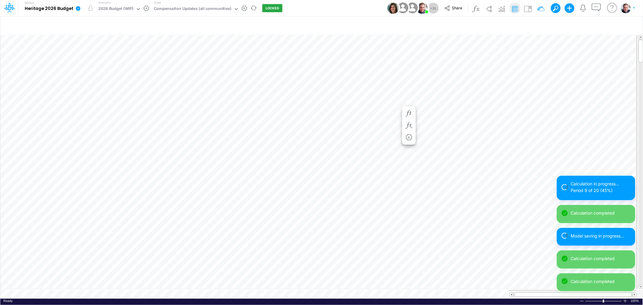
scroll to position [0, 0]
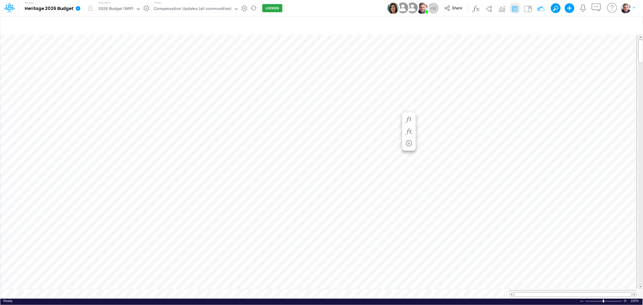
scroll to position [0, 0]
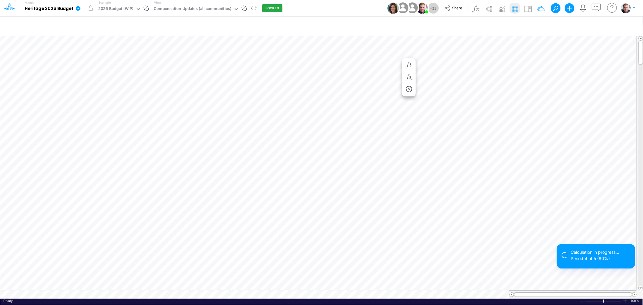
scroll to position [0, 0]
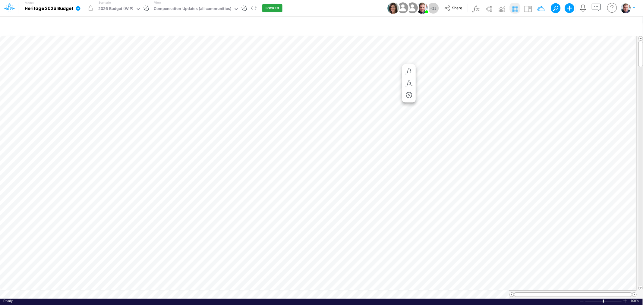
scroll to position [0, 0]
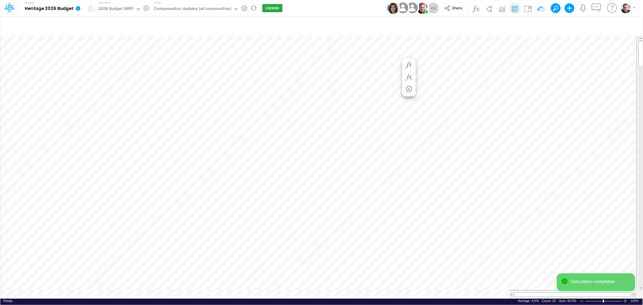
scroll to position [0, 0]
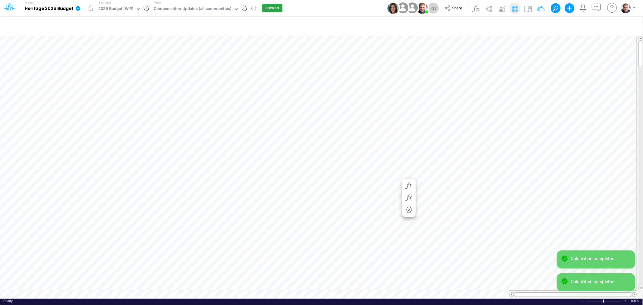
scroll to position [0, 0]
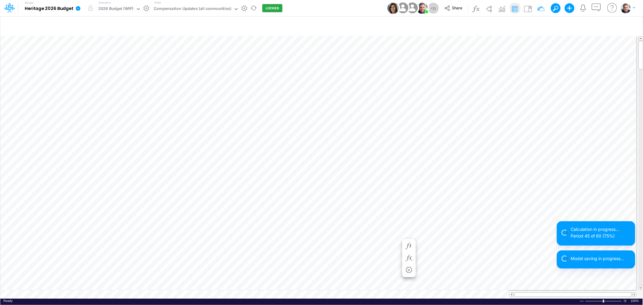
scroll to position [0, 0]
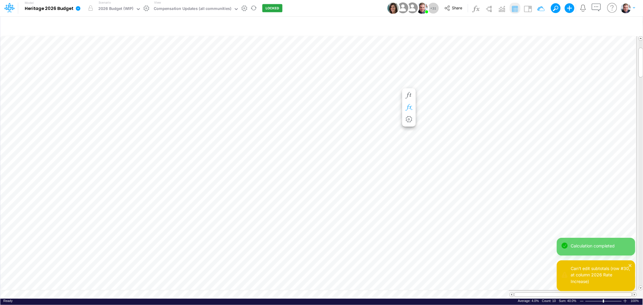
scroll to position [0, 0]
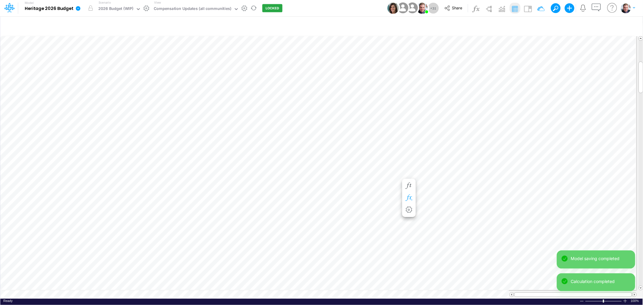
scroll to position [0, 0]
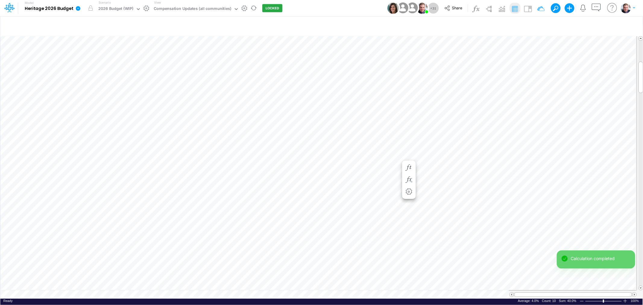
scroll to position [0, 0]
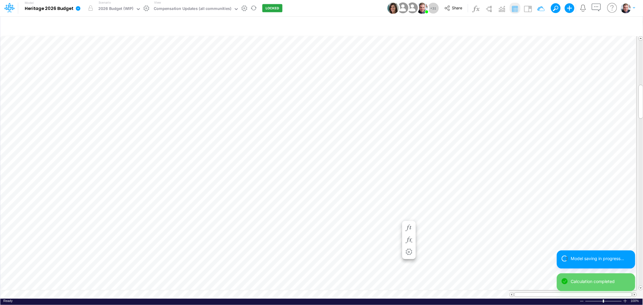
scroll to position [0, 0]
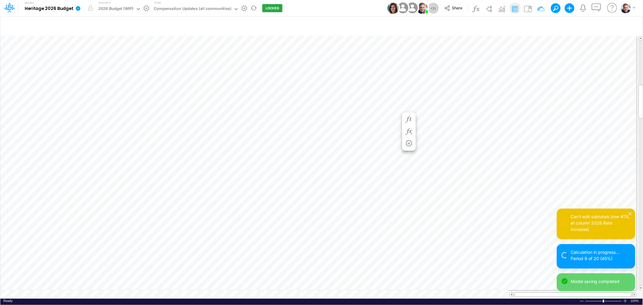
scroll to position [0, 0]
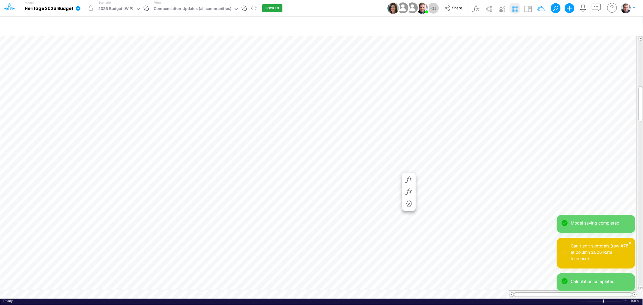
scroll to position [0, 0]
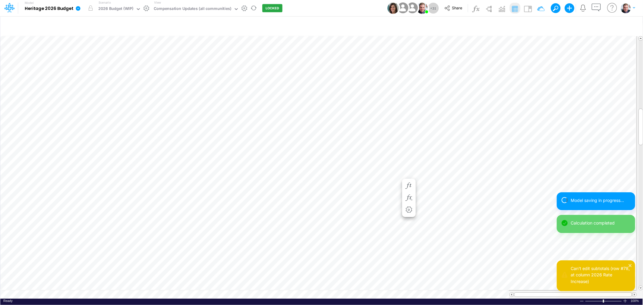
scroll to position [0, 0]
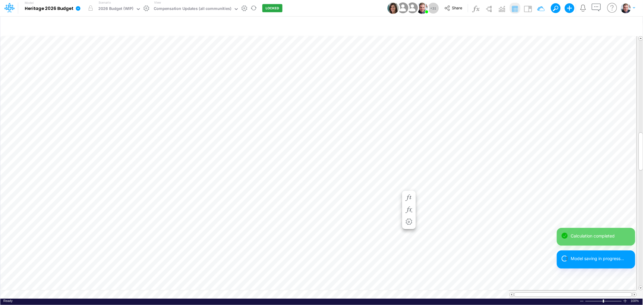
scroll to position [0, 0]
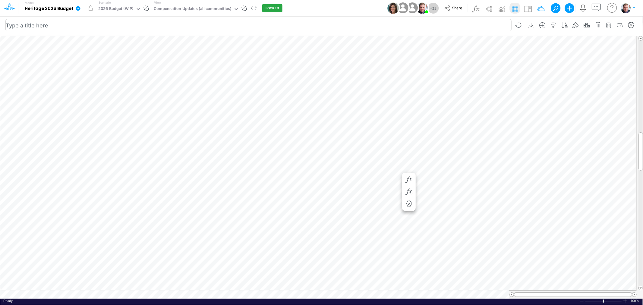
scroll to position [0, 0]
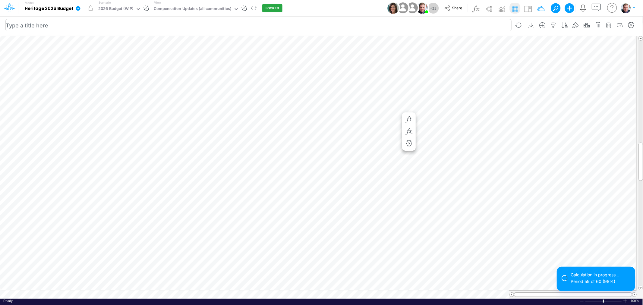
scroll to position [0, 0]
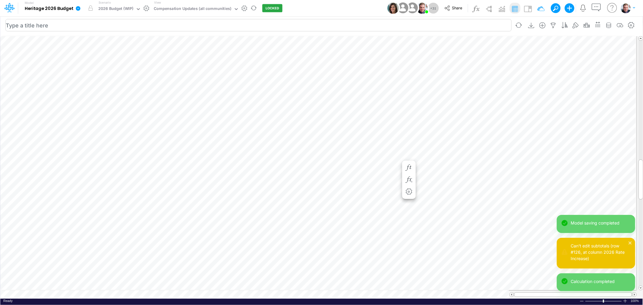
scroll to position [0, 0]
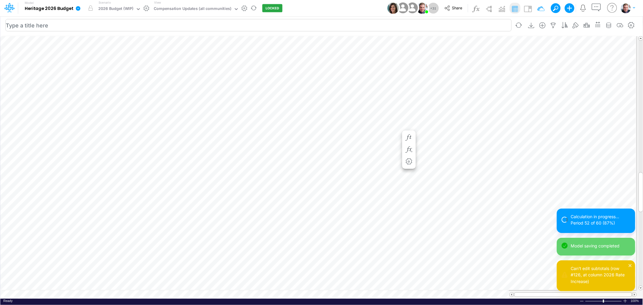
scroll to position [0, 0]
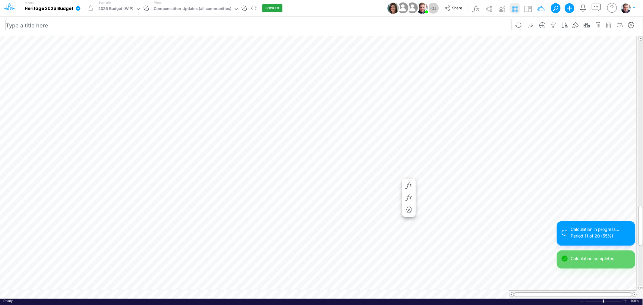
scroll to position [0, 0]
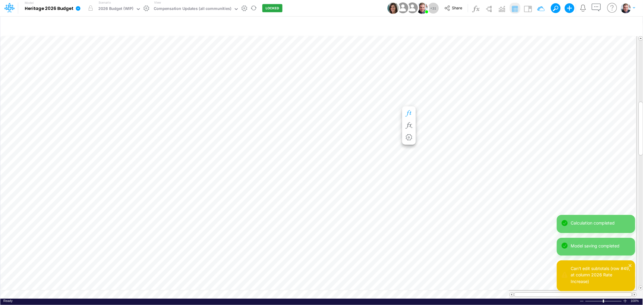
scroll to position [0, 0]
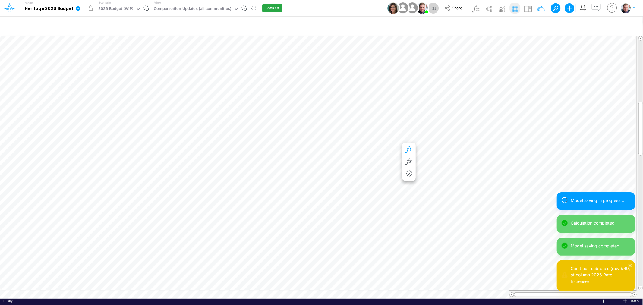
scroll to position [0, 0]
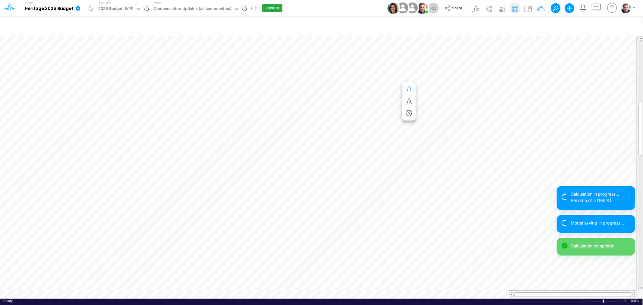
scroll to position [0, 0]
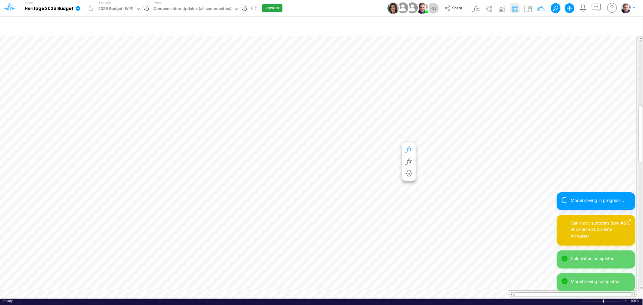
scroll to position [0, 0]
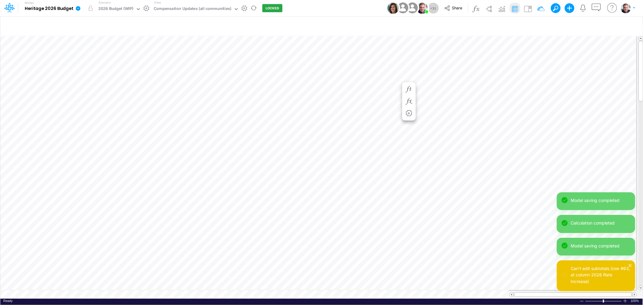
scroll to position [0, 0]
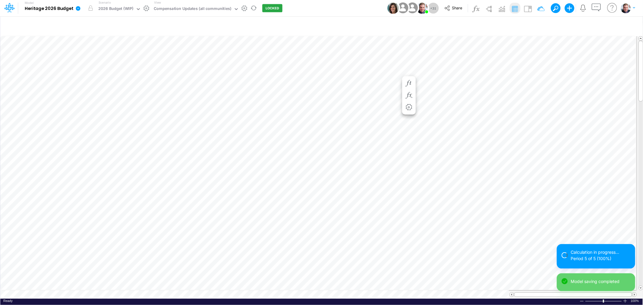
scroll to position [0, 0]
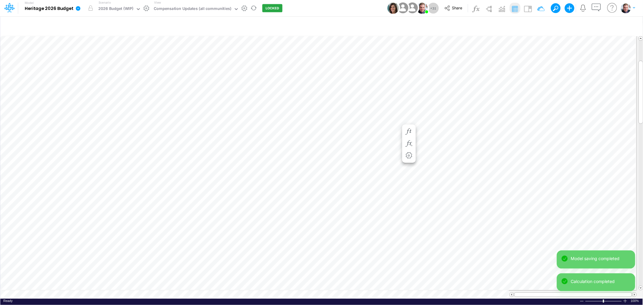
scroll to position [0, 0]
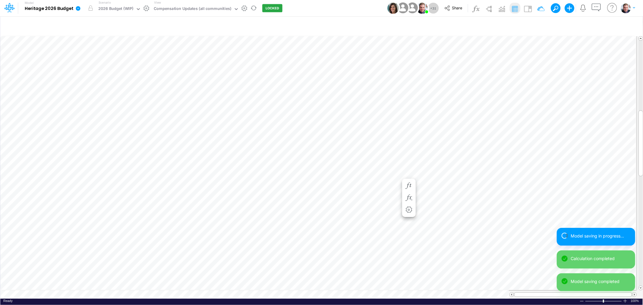
scroll to position [0, 0]
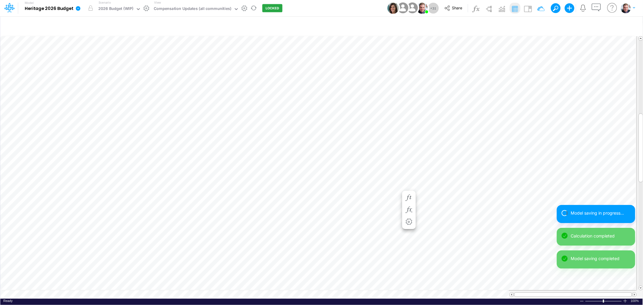
scroll to position [0, 0]
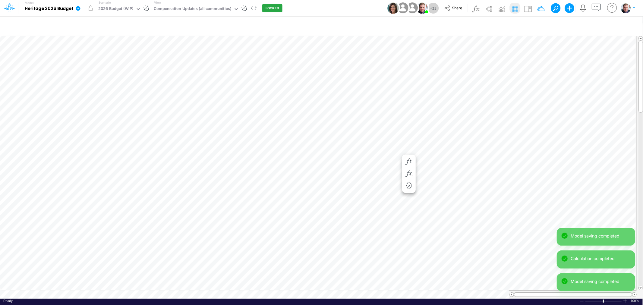
scroll to position [0, 0]
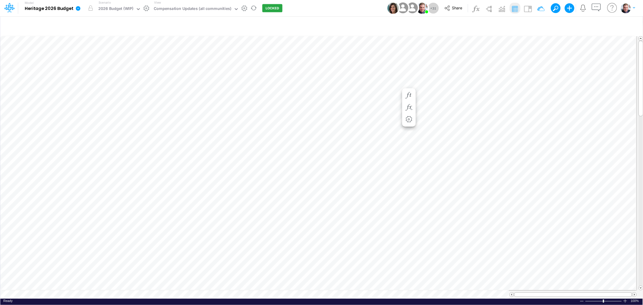
scroll to position [0, 0]
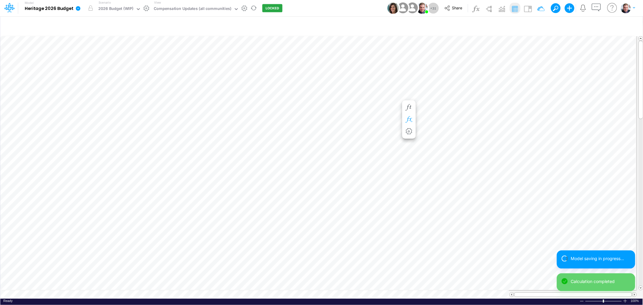
scroll to position [0, 0]
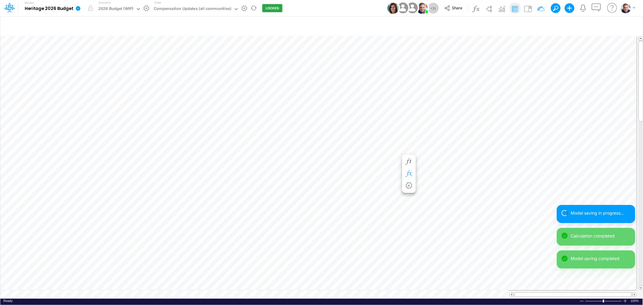
scroll to position [0, 0]
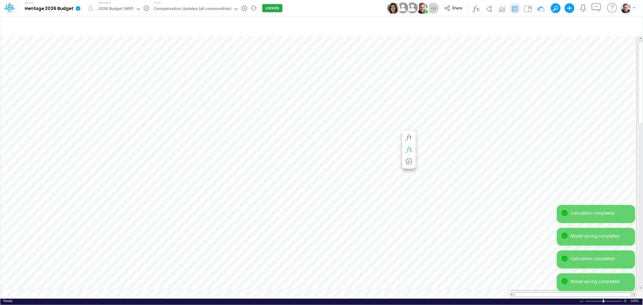
scroll to position [0, 0]
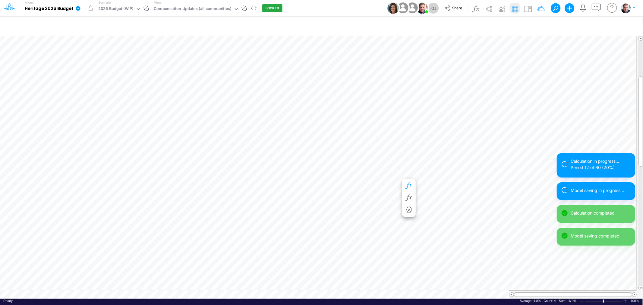
scroll to position [0, 0]
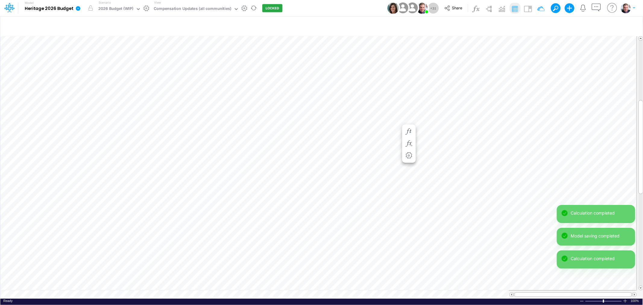
scroll to position [0, 0]
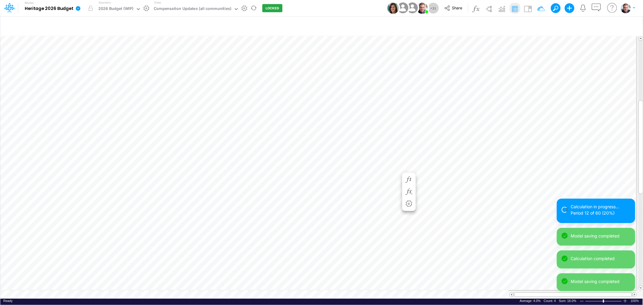
scroll to position [0, 0]
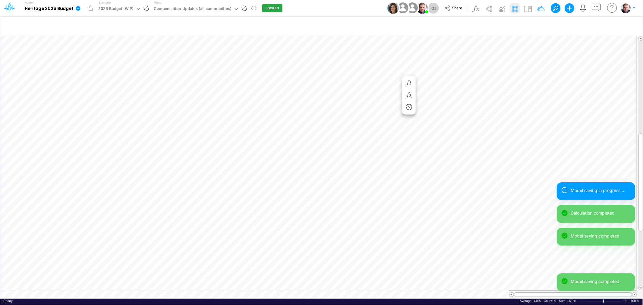
scroll to position [0, 0]
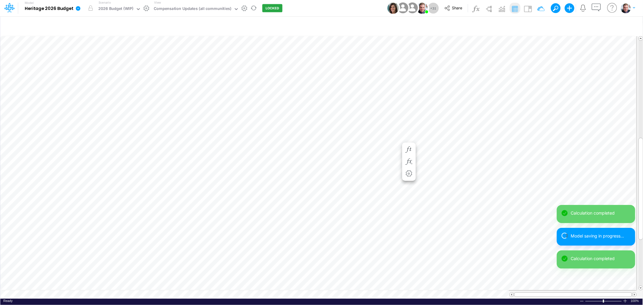
scroll to position [0, 0]
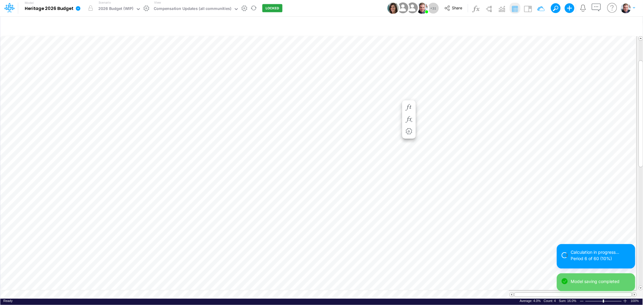
scroll to position [0, 0]
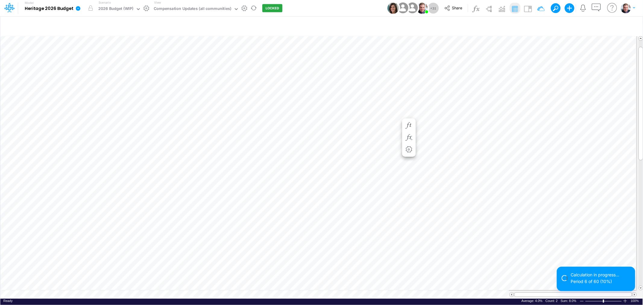
scroll to position [0, 0]
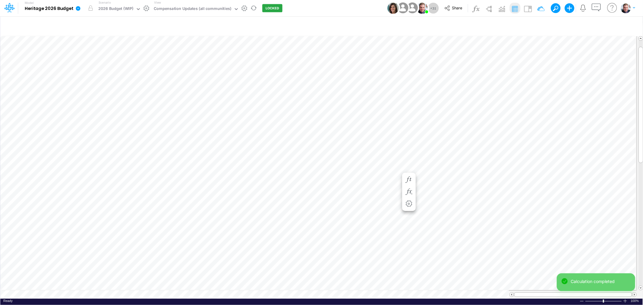
scroll to position [0, 0]
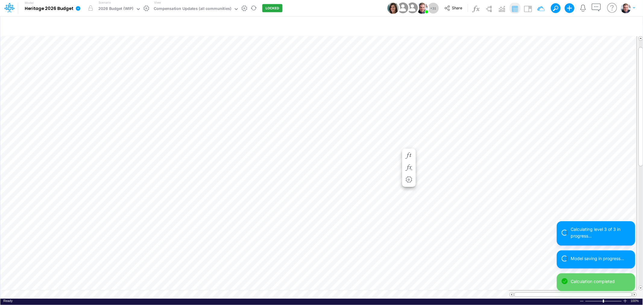
scroll to position [0, 0]
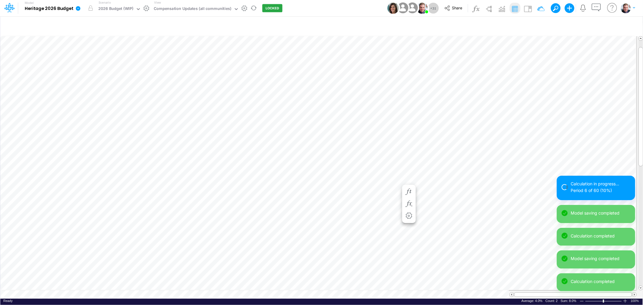
scroll to position [0, 0]
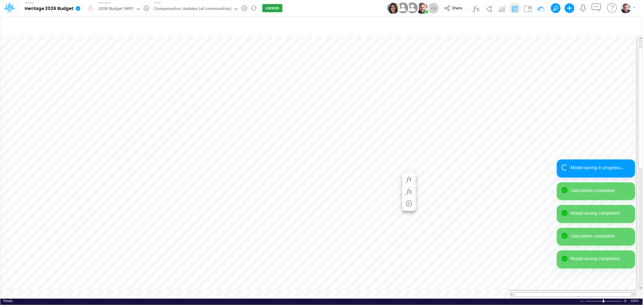
scroll to position [0, 0]
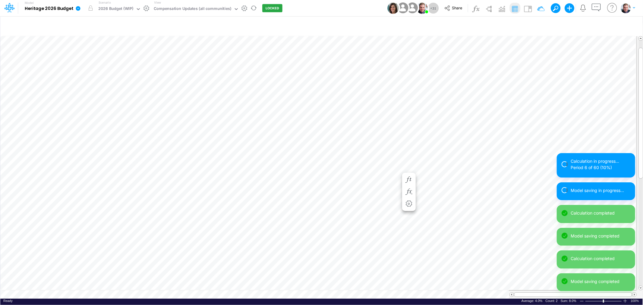
scroll to position [0, 0]
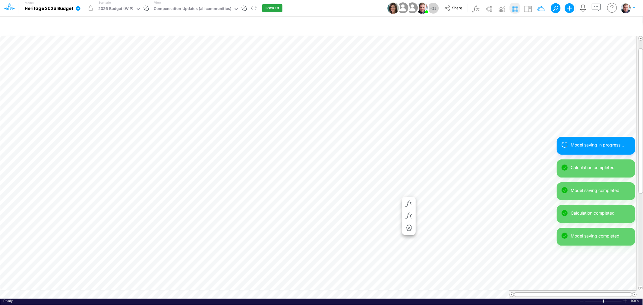
scroll to position [0, 0]
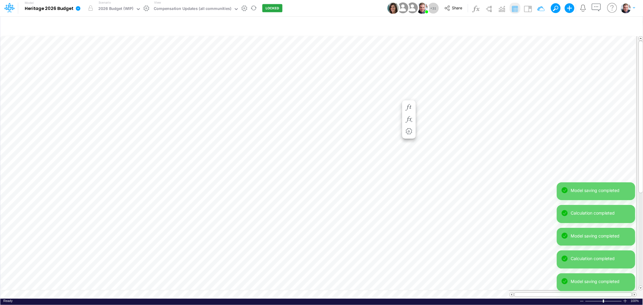
scroll to position [0, 0]
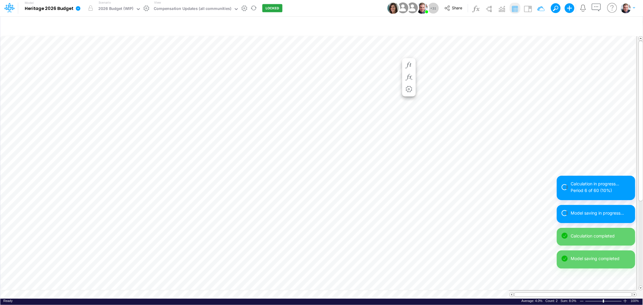
scroll to position [0, 0]
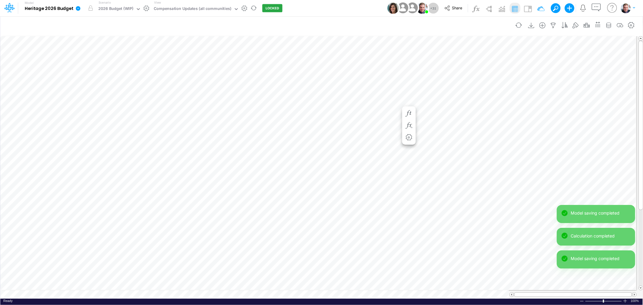
scroll to position [0, 0]
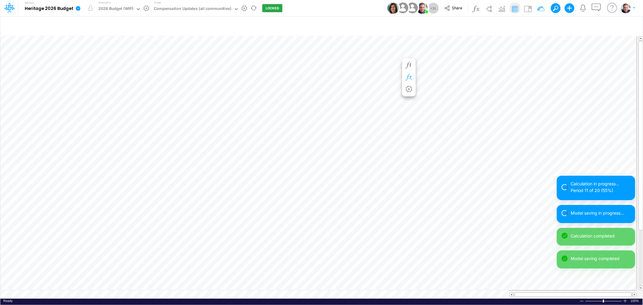
scroll to position [0, 0]
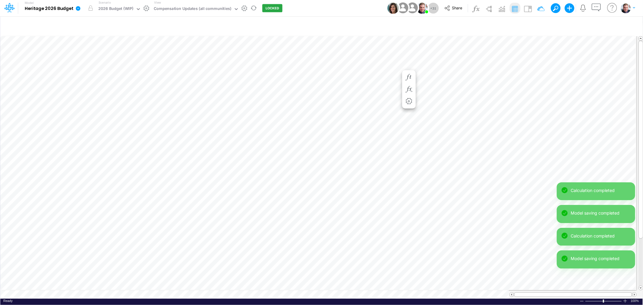
scroll to position [0, 0]
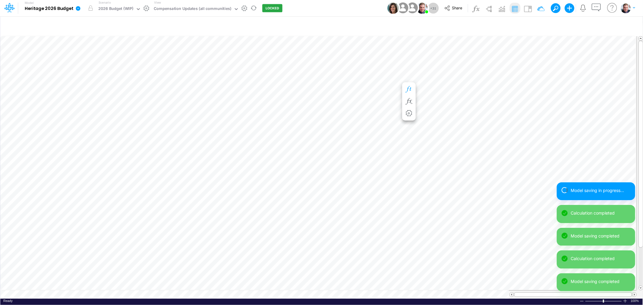
scroll to position [0, 0]
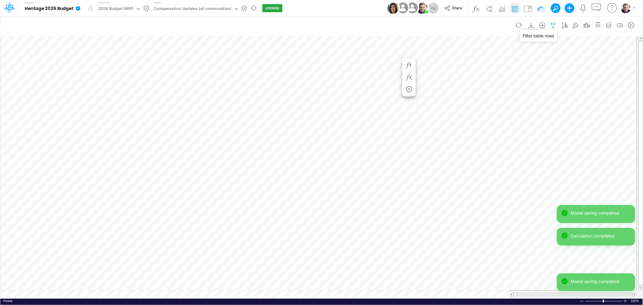
click at [555, 24] on icon "button" at bounding box center [553, 25] width 9 height 6
select select "startsWith"
select select "notEqual"
select select "contains"
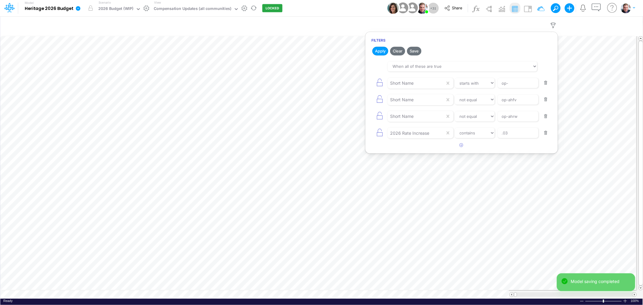
click at [547, 133] on button "button" at bounding box center [546, 133] width 12 height 8
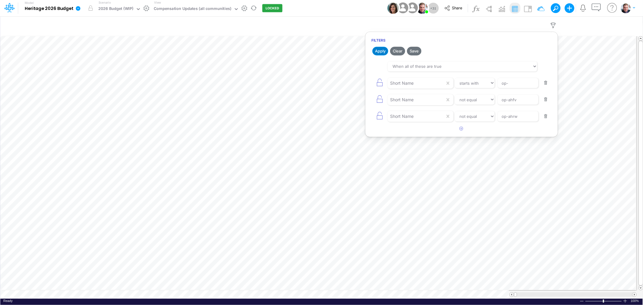
click at [383, 49] on button "Apply" at bounding box center [380, 51] width 16 height 9
click at [188, 9] on div "Compensation Updates (all communities)" at bounding box center [192, 9] width 77 height 7
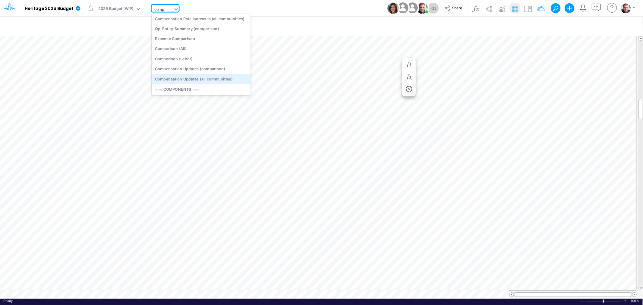
scroll to position [225, 0]
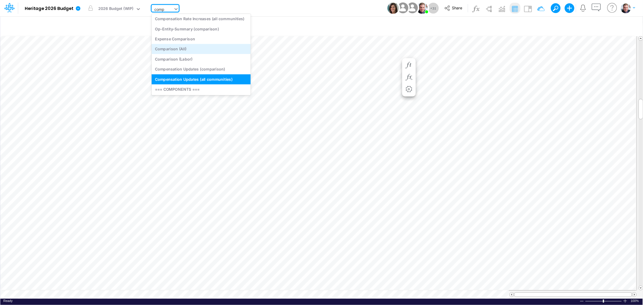
type input "compe"
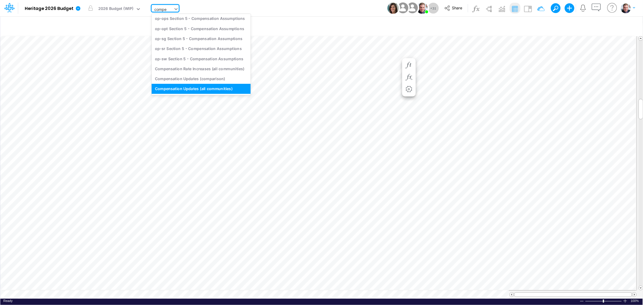
scroll to position [169, 0]
click at [213, 71] on div "Compensation Rate Increases (all communities)" at bounding box center [201, 69] width 99 height 10
